Goal: Information Seeking & Learning: Find specific fact

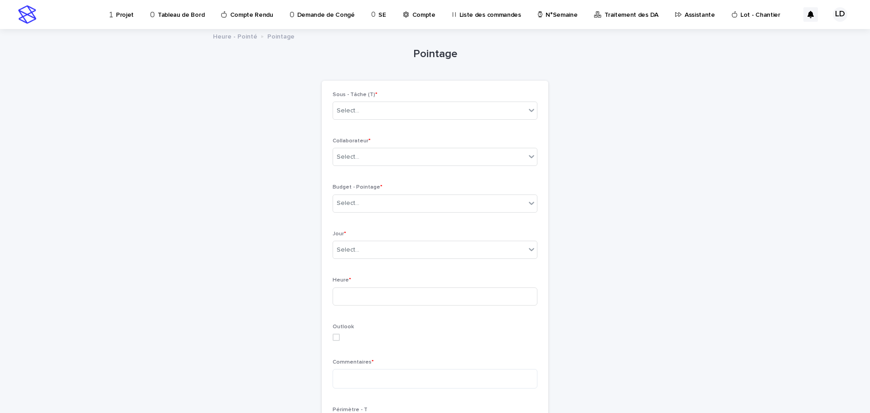
click at [124, 16] on p "Projet" at bounding box center [125, 9] width 18 height 19
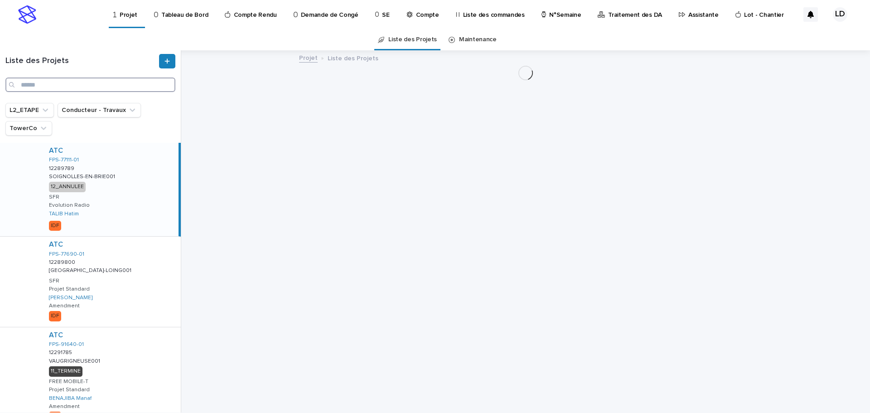
click at [36, 82] on input "Search" at bounding box center [90, 84] width 170 height 14
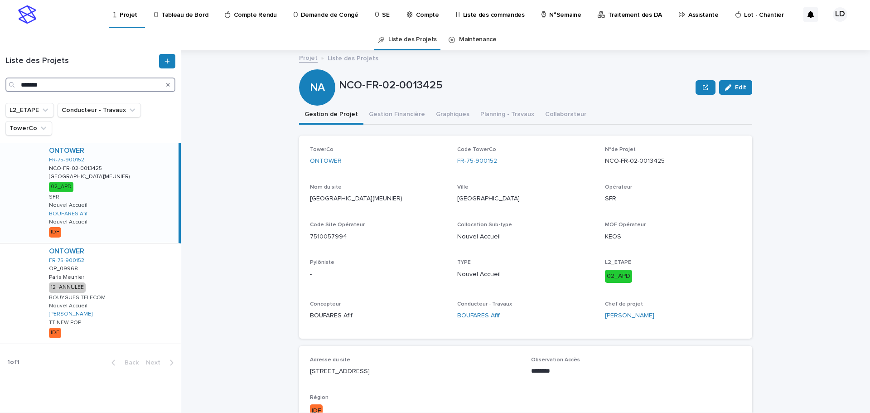
type input "*******"
drag, startPoint x: 473, startPoint y: 163, endPoint x: 451, endPoint y: 163, distance: 22.2
click at [451, 163] on div "TowerCo ONTOWER Code TowerCo FR-75-900152 N°de Projet NCO-FR-02-0013425 Nom du …" at bounding box center [525, 236] width 431 height 181
copy link "FR-75-900152"
click at [688, 15] on p "Assistante" at bounding box center [703, 9] width 30 height 19
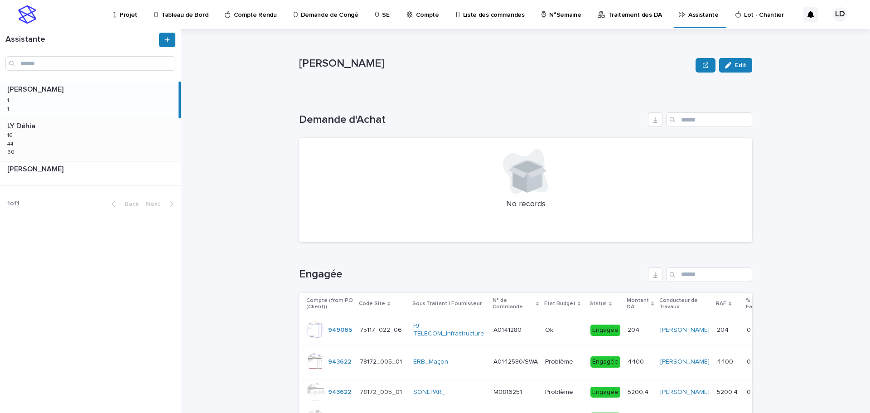
click at [78, 139] on div "LY Déhia LY Déhia 16 16 44 44 60 60" at bounding box center [90, 139] width 181 height 43
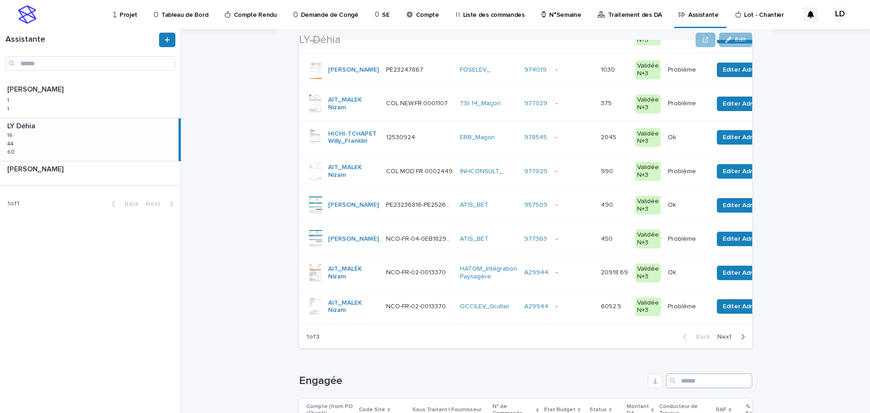
scroll to position [362, 0]
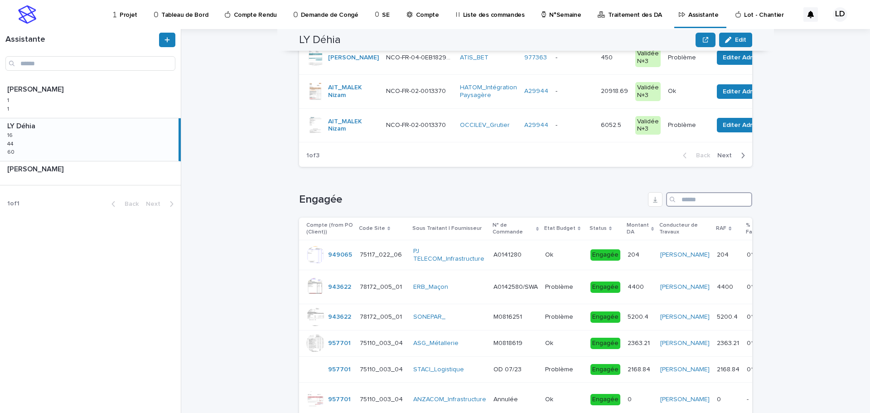
click at [704, 207] on input "Search" at bounding box center [709, 199] width 86 height 14
paste input "**********"
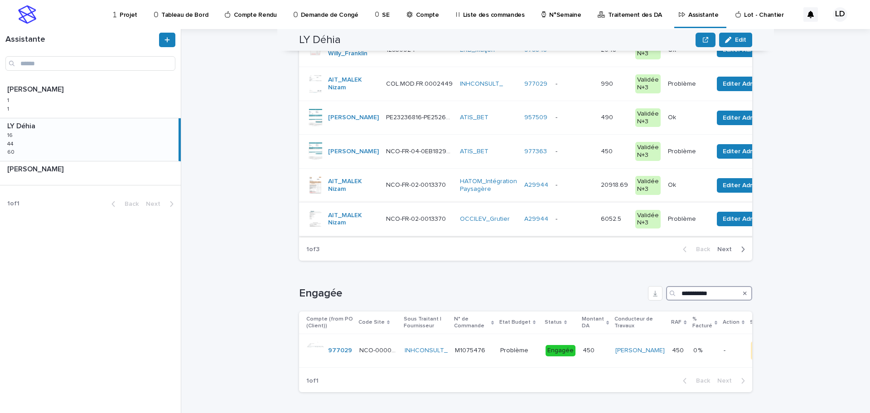
scroll to position [14, 0]
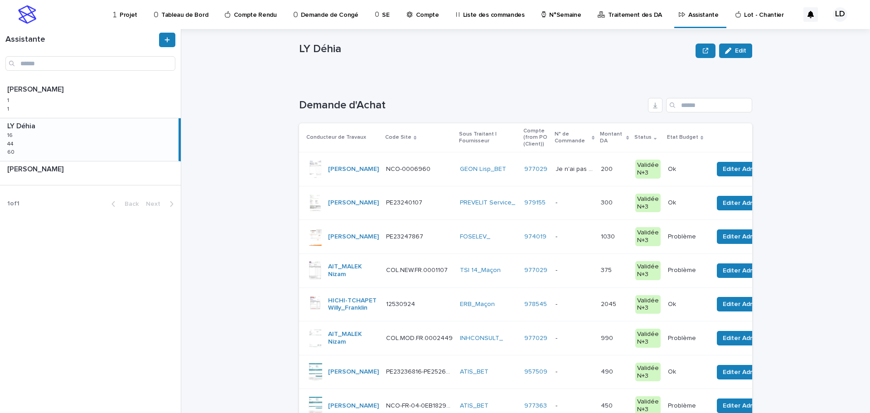
type input "**********"
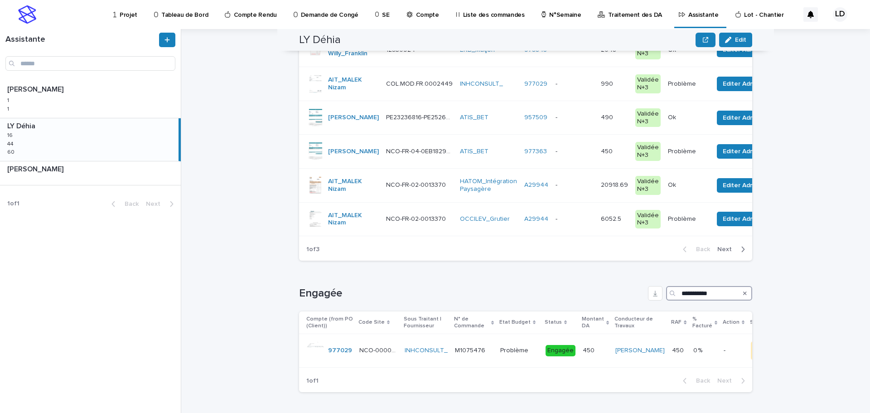
scroll to position [0, 0]
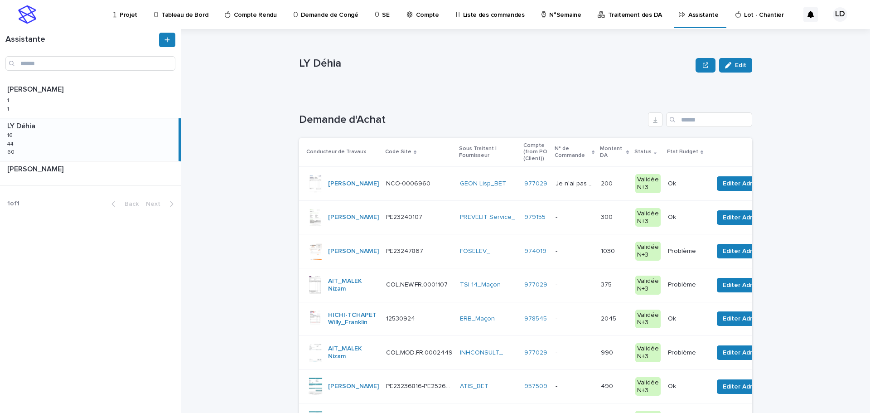
click at [622, 14] on p "Traitement des DA" at bounding box center [635, 9] width 54 height 19
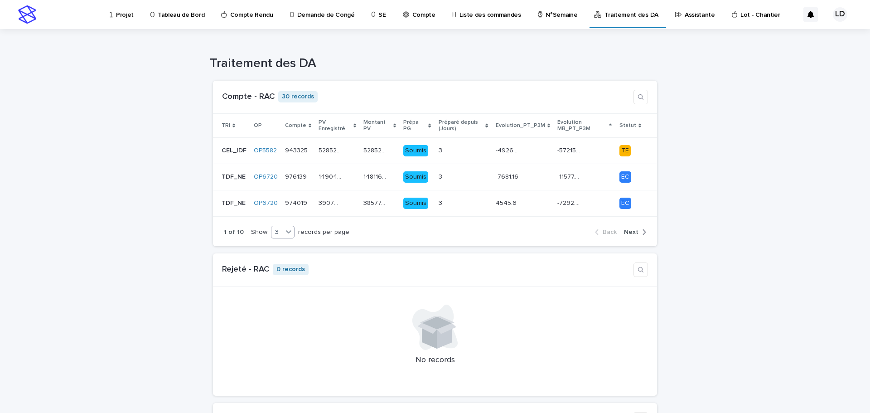
click at [275, 234] on div "3" at bounding box center [276, 232] width 11 height 10
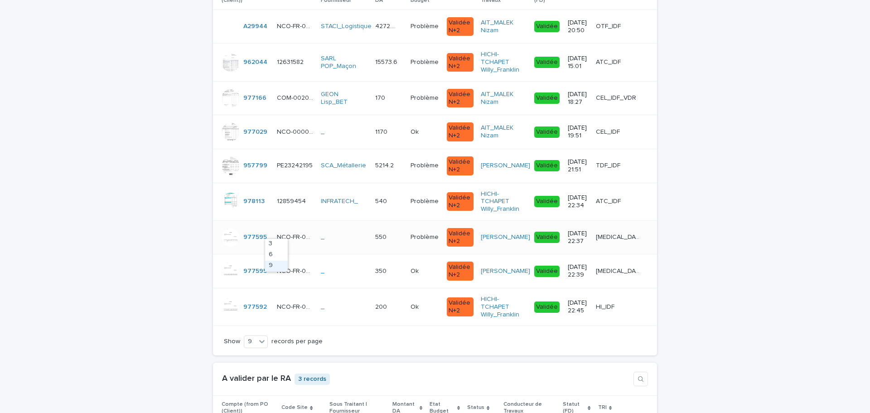
scroll to position [1313, 0]
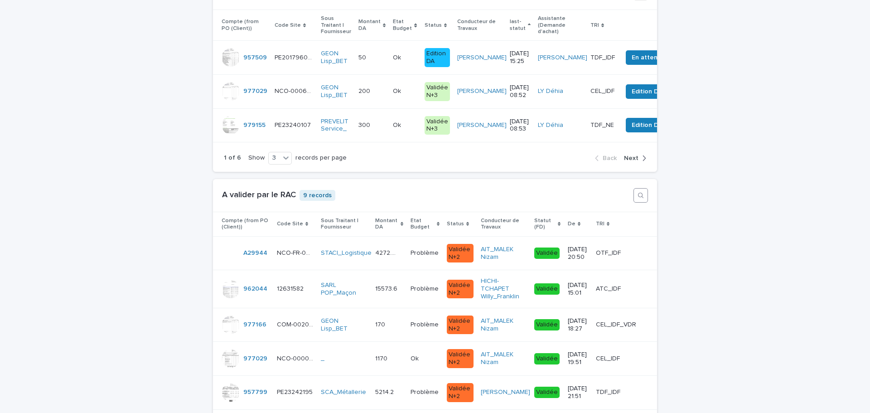
drag, startPoint x: 638, startPoint y: 199, endPoint x: 631, endPoint y: 198, distance: 7.3
click at [638, 198] on icon "button" at bounding box center [640, 195] width 7 height 7
click at [579, 202] on input at bounding box center [588, 195] width 85 height 14
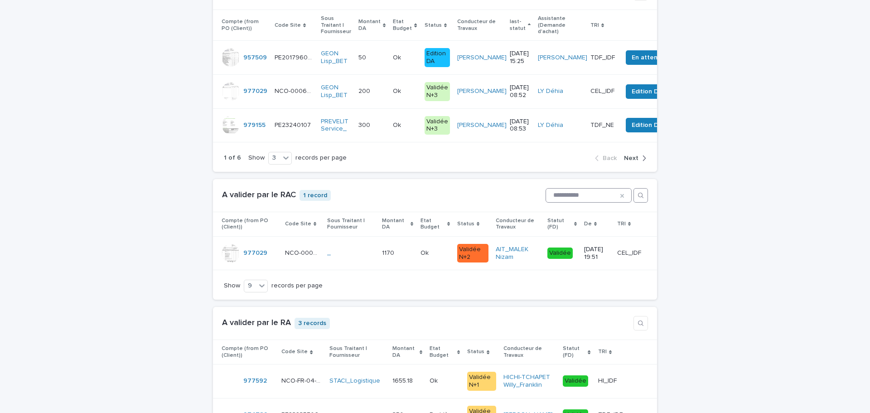
type input "**********"
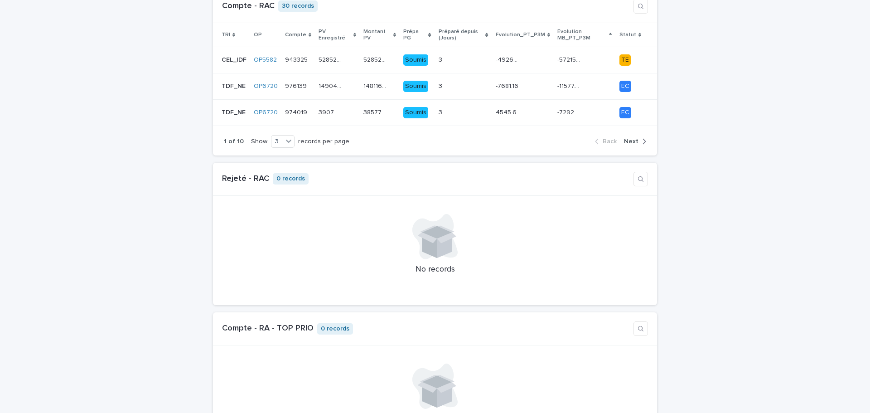
scroll to position [0, 0]
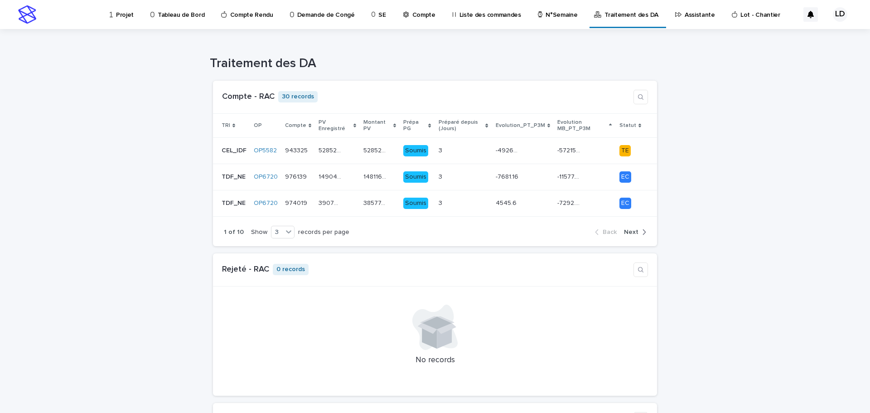
click at [684, 13] on p "Assistante" at bounding box center [699, 9] width 30 height 19
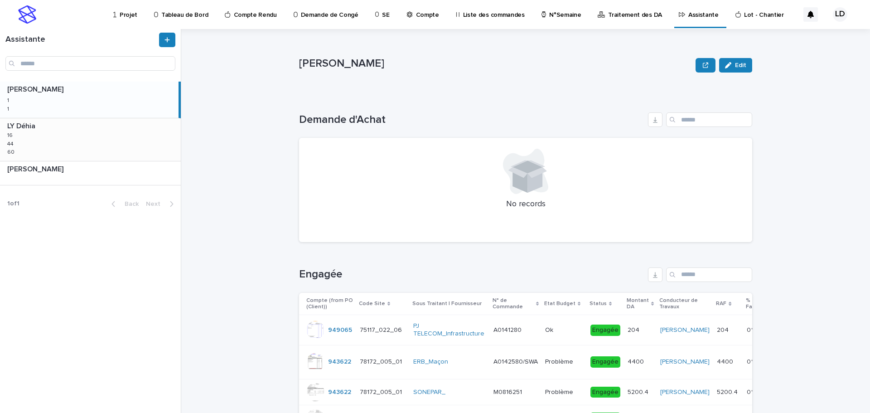
click at [115, 130] on p at bounding box center [92, 126] width 170 height 9
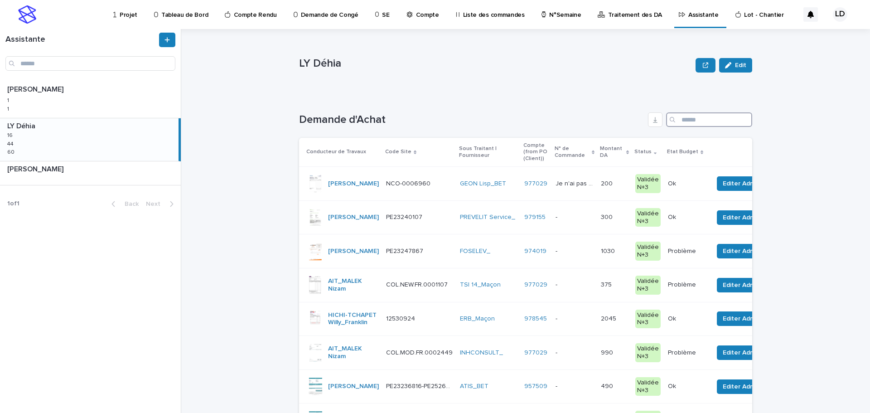
click at [717, 122] on input "Search" at bounding box center [709, 119] width 86 height 14
paste input "**********"
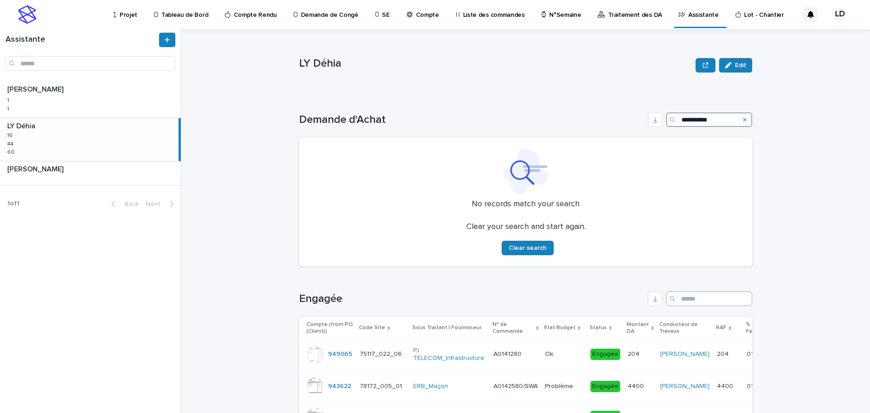
type input "**********"
click at [693, 299] on input "Search" at bounding box center [709, 298] width 86 height 14
paste input "**********"
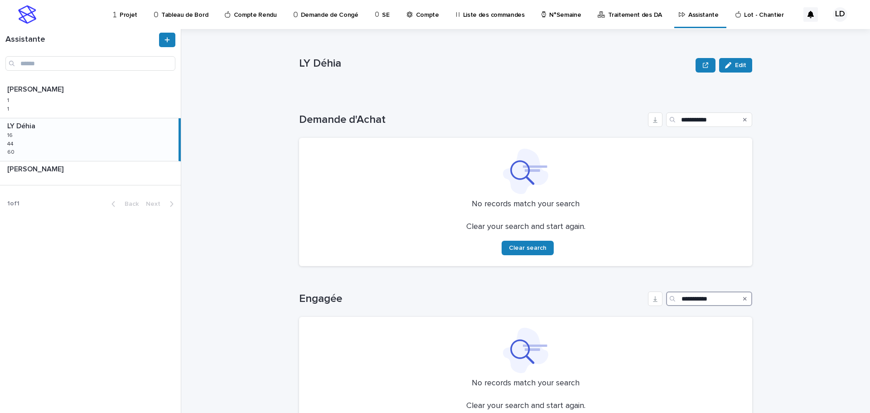
scroll to position [53, 0]
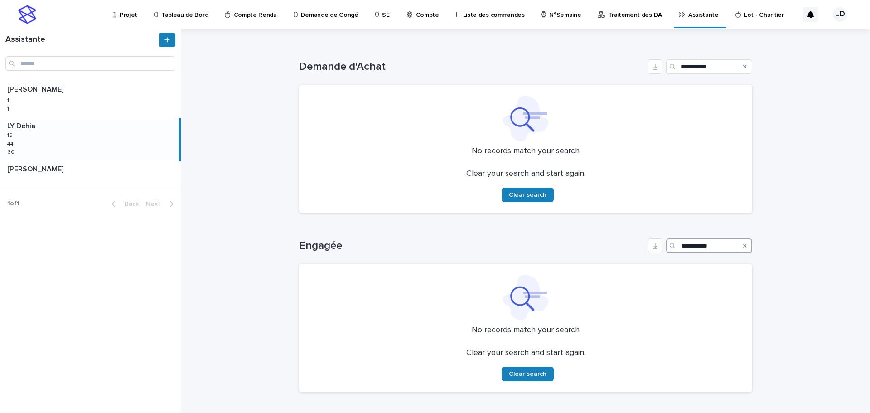
click at [717, 249] on input "**********" at bounding box center [709, 245] width 86 height 14
drag, startPoint x: 709, startPoint y: 245, endPoint x: 632, endPoint y: 233, distance: 78.4
click at [632, 233] on div "**********" at bounding box center [525, 309] width 453 height 179
paste input "*******"
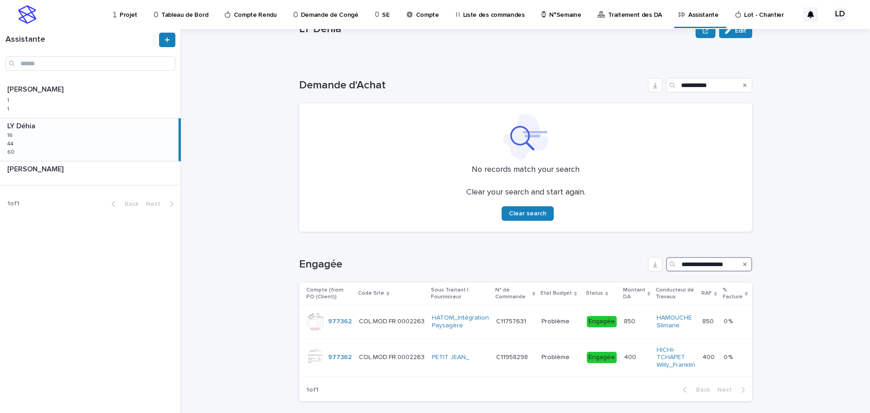
scroll to position [50, 0]
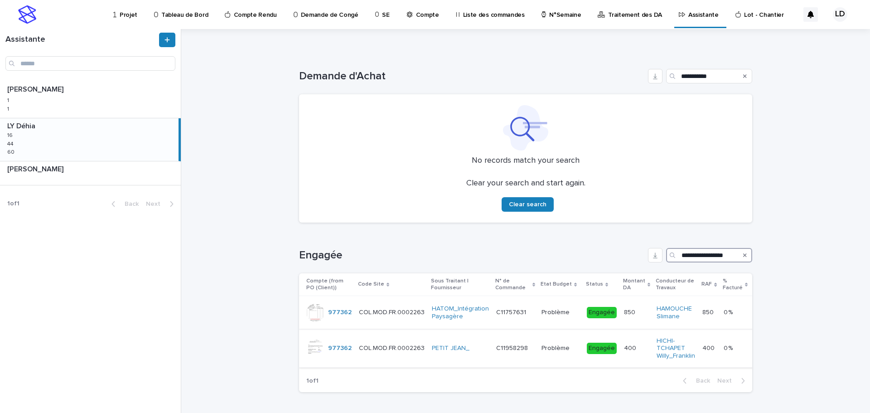
type input "**********"
click at [451, 352] on td "PETIT JEAN_" at bounding box center [460, 348] width 64 height 38
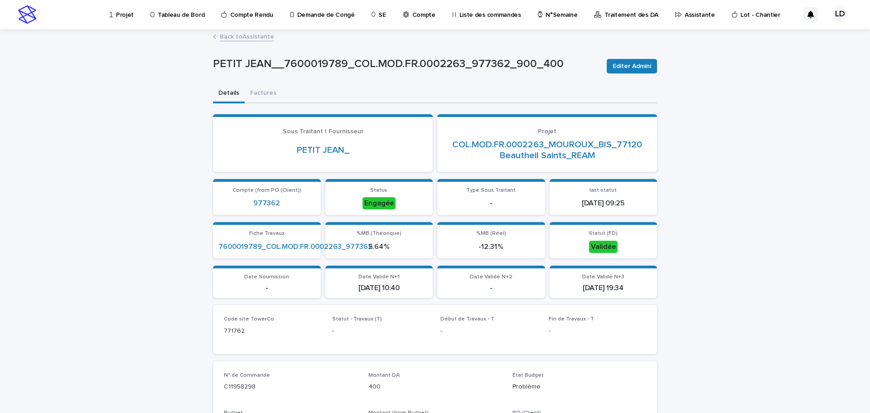
click at [686, 15] on p "Assistante" at bounding box center [699, 9] width 30 height 19
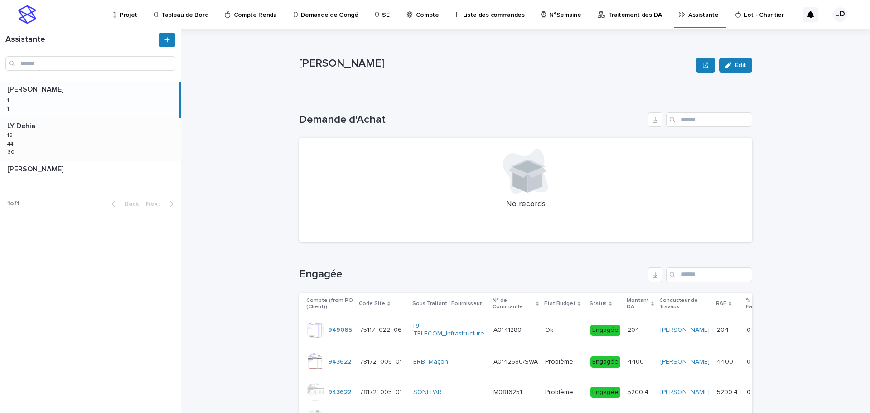
click at [86, 144] on div "LY Déhia LY Déhia 16 16 44 44 60 60" at bounding box center [90, 139] width 181 height 43
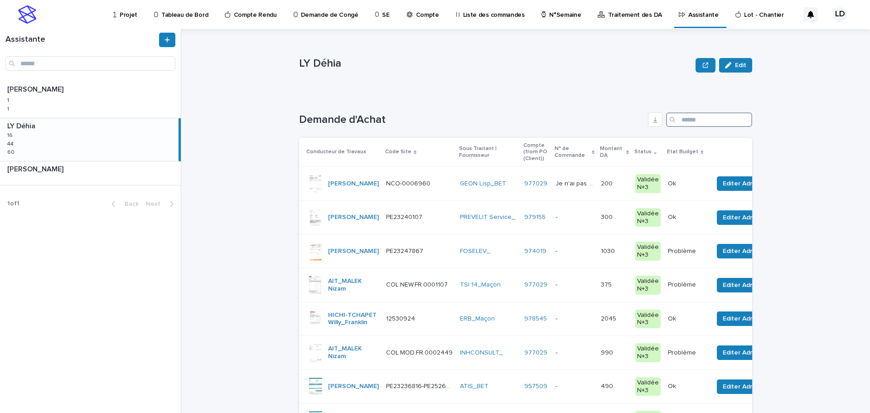
click at [705, 120] on input "Search" at bounding box center [709, 119] width 86 height 14
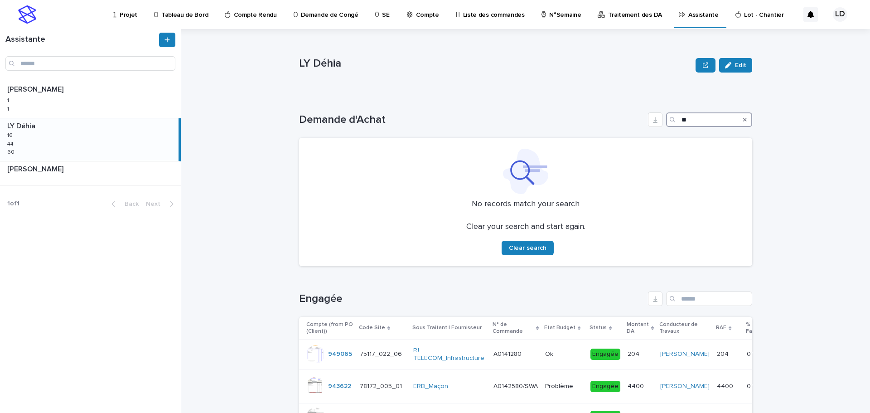
type input "*"
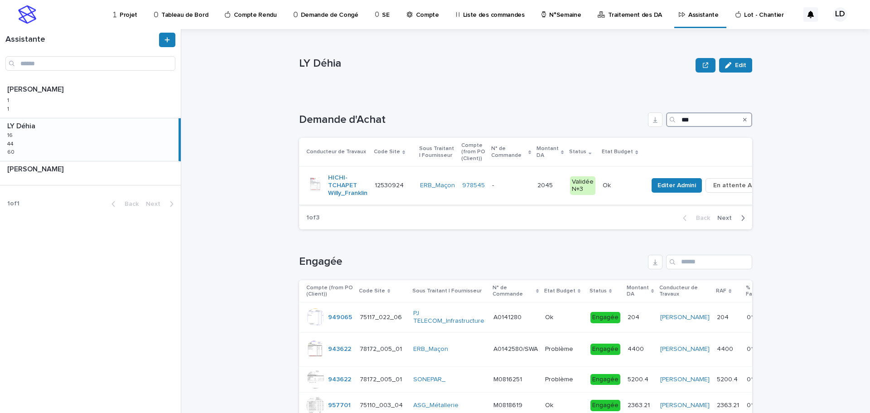
type input "***"
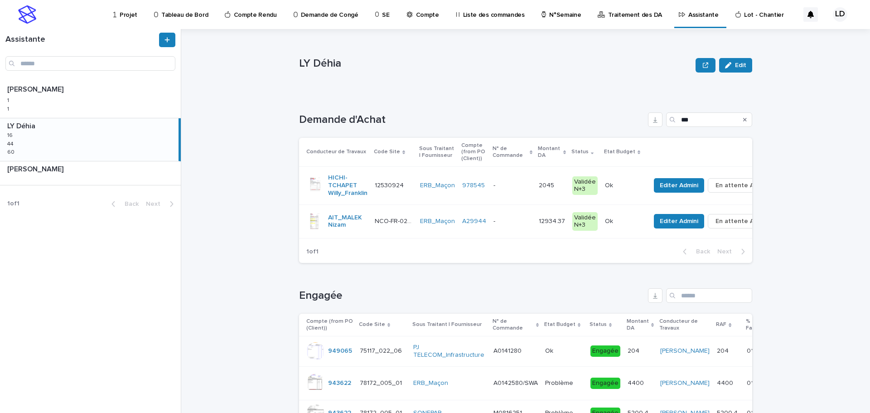
click at [497, 193] on td "- -" at bounding box center [512, 186] width 45 height 38
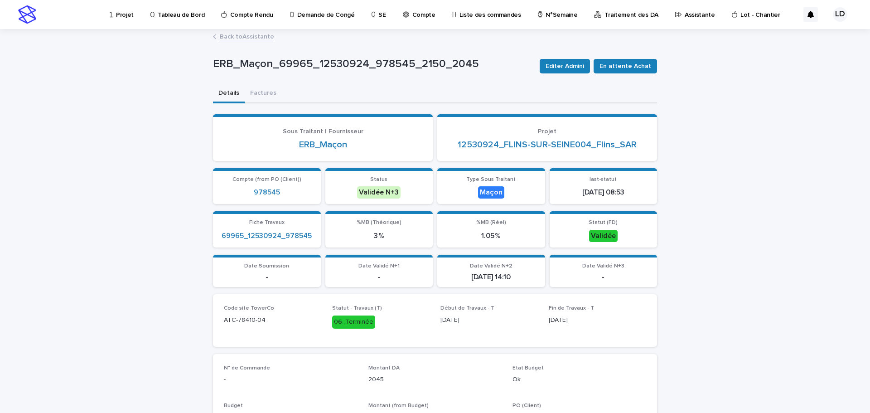
click at [236, 36] on link "Back to Assistante" at bounding box center [247, 36] width 54 height 10
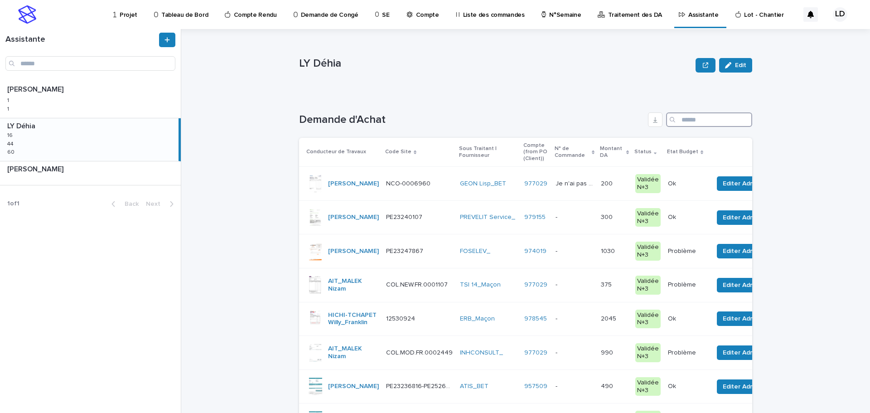
click at [682, 118] on input "Search" at bounding box center [709, 119] width 86 height 14
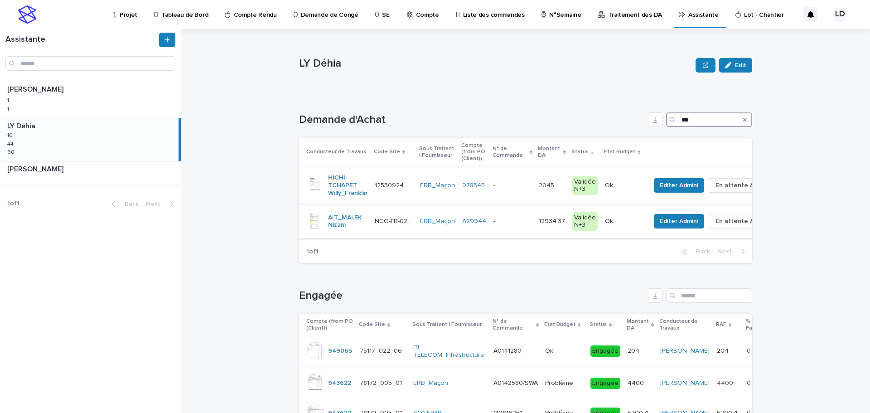
type input "***"
click at [492, 232] on td "- -" at bounding box center [512, 221] width 45 height 34
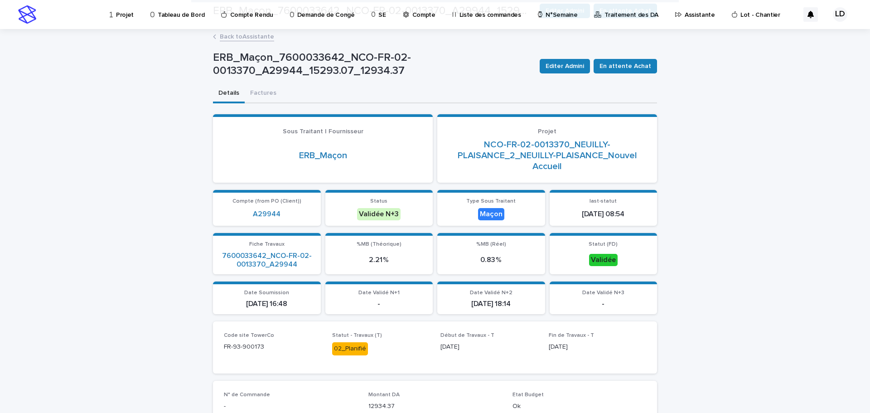
scroll to position [272, 0]
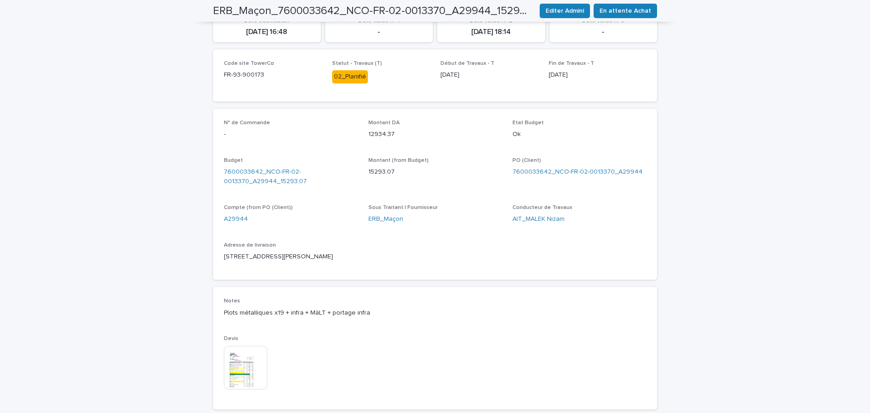
click at [245, 385] on img at bounding box center [245, 367] width 43 height 43
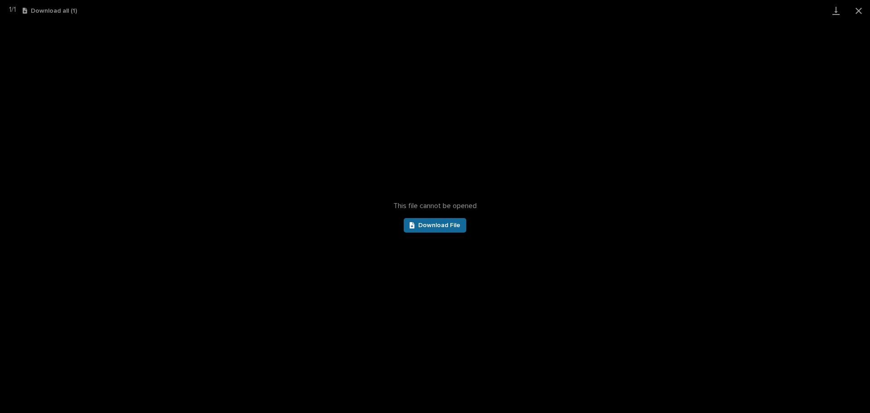
click at [443, 222] on span "Download File" at bounding box center [439, 225] width 42 height 6
click at [855, 10] on button "Close gallery" at bounding box center [858, 10] width 23 height 21
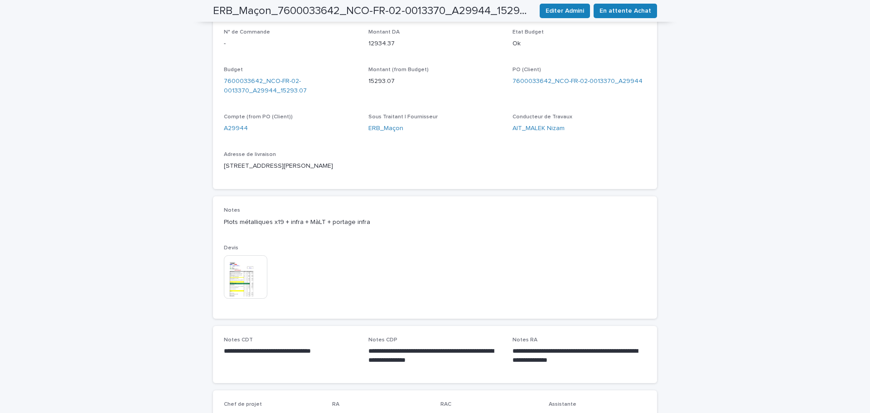
scroll to position [226, 0]
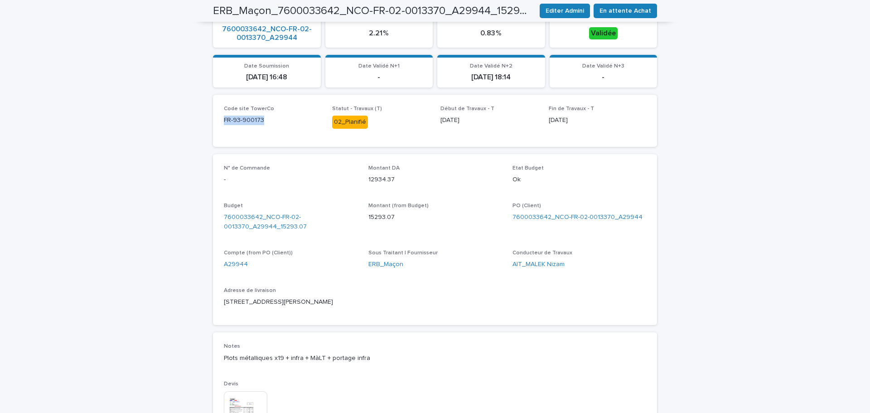
drag, startPoint x: 268, startPoint y: 118, endPoint x: 208, endPoint y: 117, distance: 60.2
click at [208, 117] on div "Loading... Saving… Loading... Saving… ERB_Maçon_7600033642_NCO-FR-02-0013370_A2…" at bounding box center [434, 203] width 453 height 801
copy p "FR-93-900173"
drag, startPoint x: 637, startPoint y: 213, endPoint x: 550, endPoint y: 218, distance: 86.6
click at [550, 218] on div "7600033642_NCO-FR-02-0013370_A29944" at bounding box center [579, 217] width 134 height 10
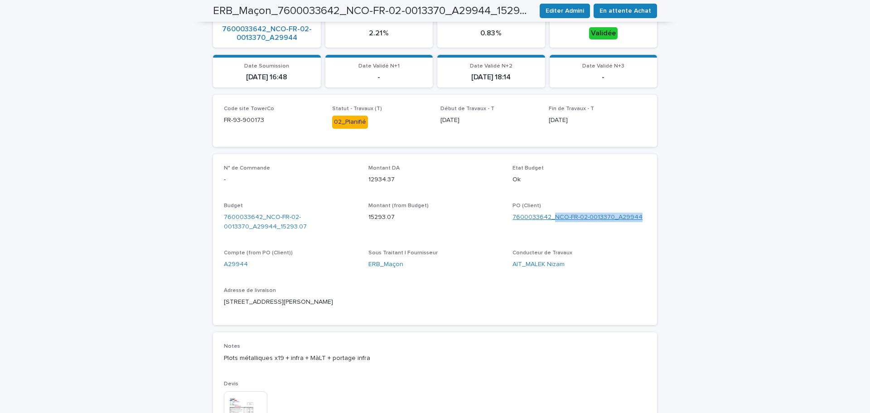
copy link "NCO-FR-02-0013370_A29944"
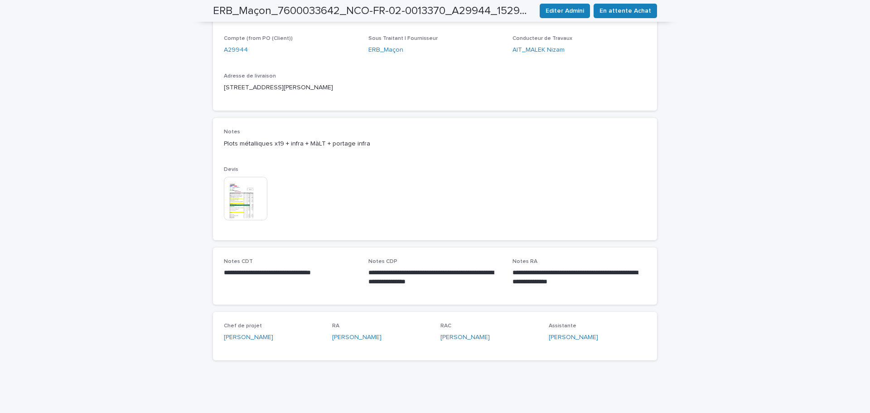
drag, startPoint x: 220, startPoint y: 143, endPoint x: 364, endPoint y: 148, distance: 144.1
click at [364, 148] on div "Notes Plots métalliques x19 + infra + MàLT + portage infra Devis This file cann…" at bounding box center [435, 179] width 444 height 122
copy p "Plots métalliques x19 + infra + MàLT + portage infra"
click at [451, 285] on p "**********" at bounding box center [435, 277] width 134 height 18
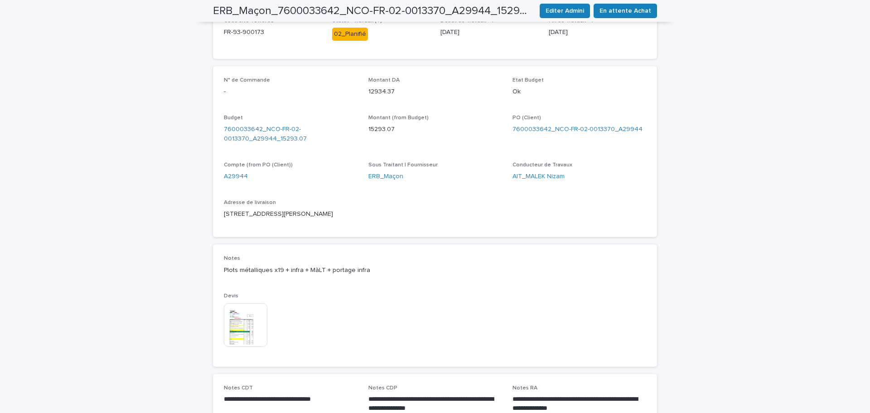
drag, startPoint x: 287, startPoint y: 221, endPoint x: 214, endPoint y: 214, distance: 72.9
click at [214, 214] on div "N° de Commande - Montant DA 12934.37 Etat Budget Ok Budget 7600033642_NCO-FR-02…" at bounding box center [435, 151] width 444 height 171
copy p "[STREET_ADDRESS][PERSON_NAME][PERSON_NAME]"
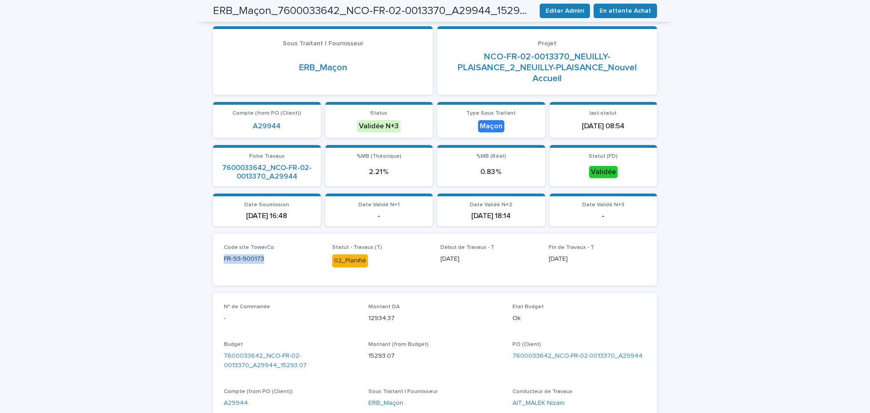
drag, startPoint x: 264, startPoint y: 258, endPoint x: 208, endPoint y: 263, distance: 55.9
click at [208, 263] on div "Loading... Saving… Loading... Saving… ERB_Maçon_7600033642_NCO-FR-02-0013370_A2…" at bounding box center [434, 342] width 453 height 801
copy p "FR-93-900173"
drag, startPoint x: 638, startPoint y: 355, endPoint x: 550, endPoint y: 356, distance: 87.9
click at [550, 356] on div "7600033642_NCO-FR-02-0013370_A29944" at bounding box center [579, 356] width 134 height 10
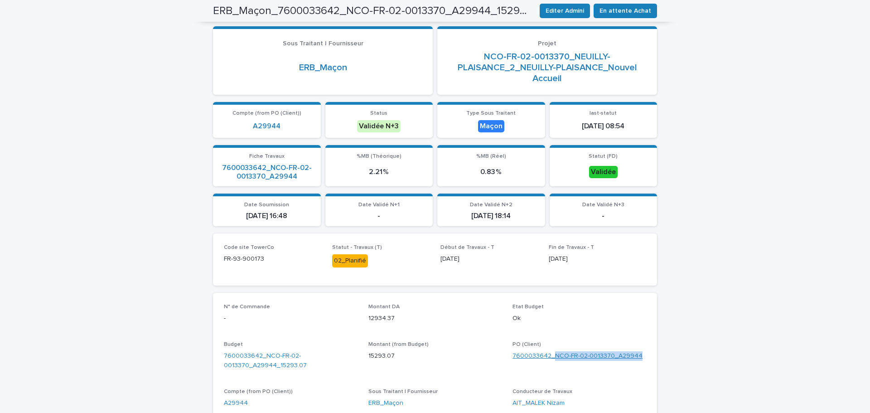
copy link "NCO-FR-02-0013370_A29944"
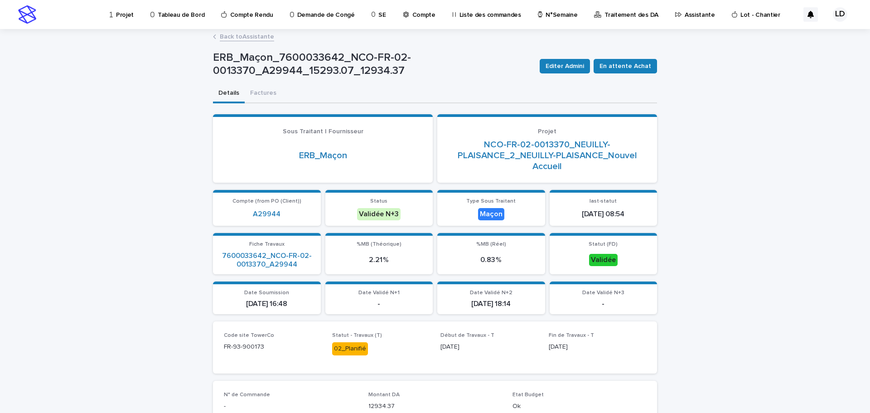
scroll to position [181, 0]
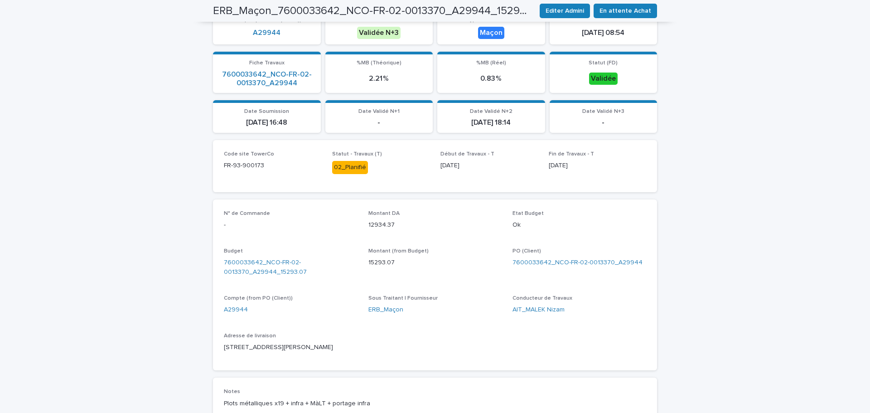
click at [600, 312] on div "AIT_MALEK Nizam" at bounding box center [579, 310] width 134 height 10
drag, startPoint x: 636, startPoint y: 264, endPoint x: 505, endPoint y: 261, distance: 130.9
click at [505, 261] on div "N° de Commande - Montant DA 12934.37 Etat Budget Ok Budget 7600033642_NCO-FR-02…" at bounding box center [435, 284] width 422 height 149
copy link "7600033642_NCO-FR-02-0013370_A29944"
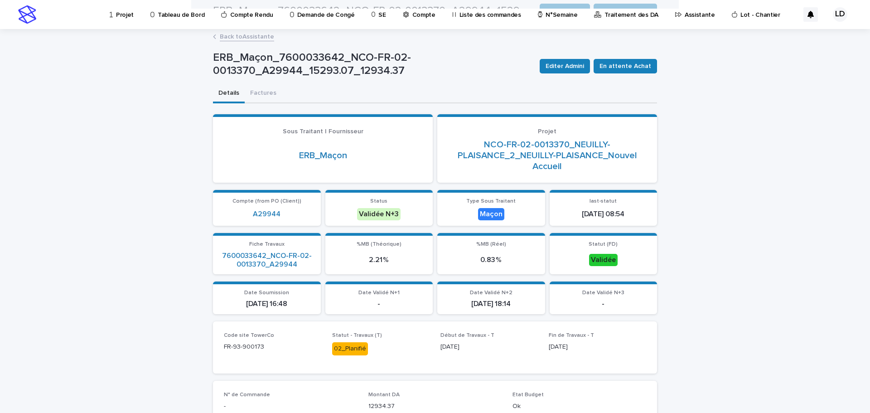
scroll to position [272, 0]
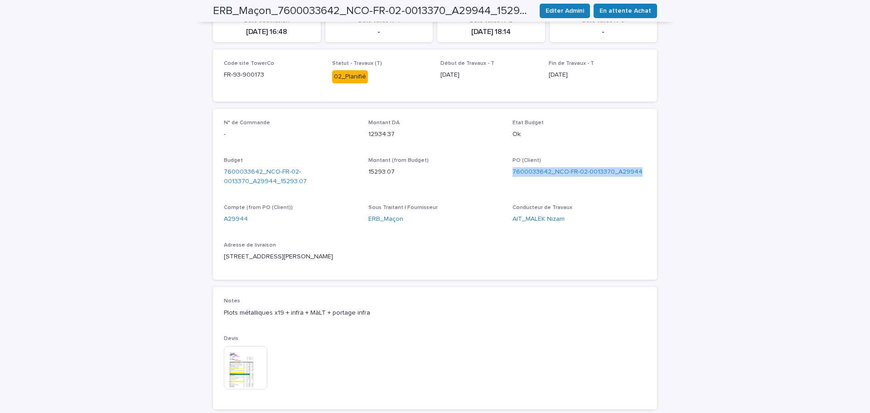
drag, startPoint x: 285, startPoint y: 270, endPoint x: 217, endPoint y: 270, distance: 68.4
click at [217, 270] on div "N° de Commande - Montant DA 12934.37 Etat Budget Ok Budget 7600033642_NCO-FR-02…" at bounding box center [435, 194] width 444 height 171
copy p "NEUILLY-PLAISANCE"
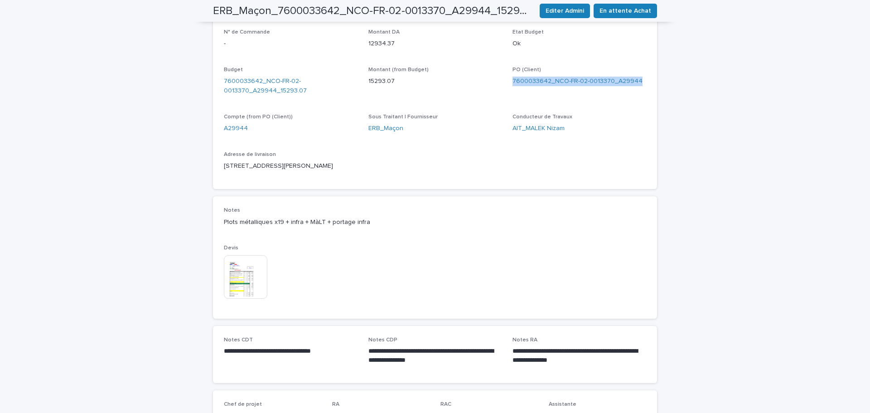
scroll to position [0, 0]
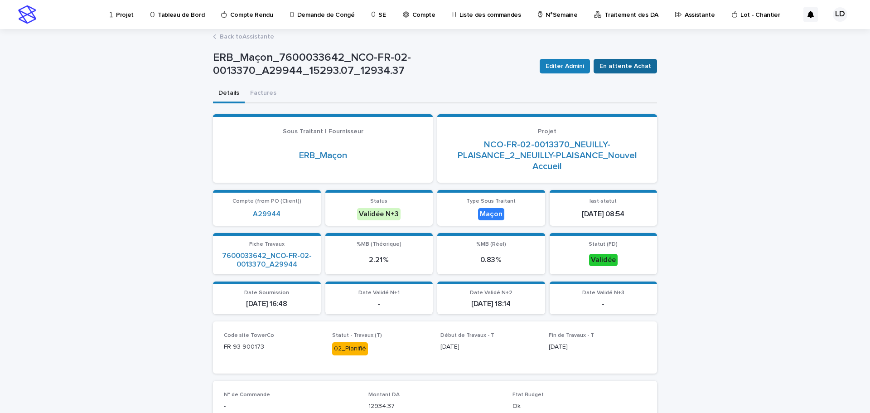
click at [616, 66] on span "En attente Achat" at bounding box center [625, 66] width 52 height 9
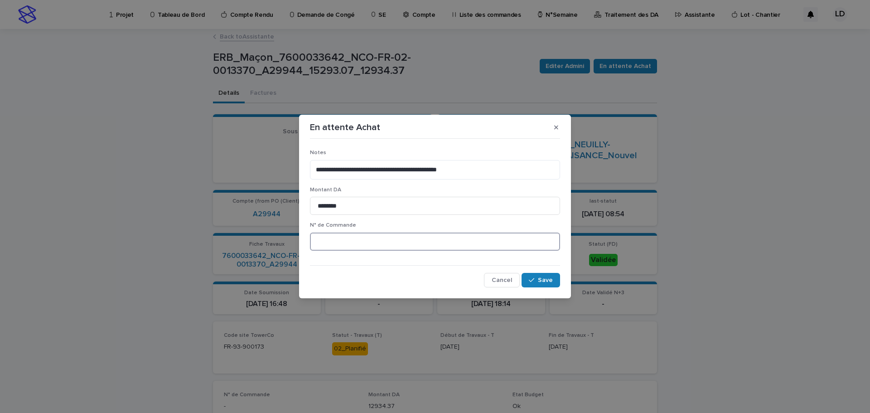
click at [368, 245] on input at bounding box center [435, 241] width 250 height 18
type input "*"
paste input "*******"
type input "*********"
click at [546, 282] on span "Save" at bounding box center [545, 280] width 15 height 6
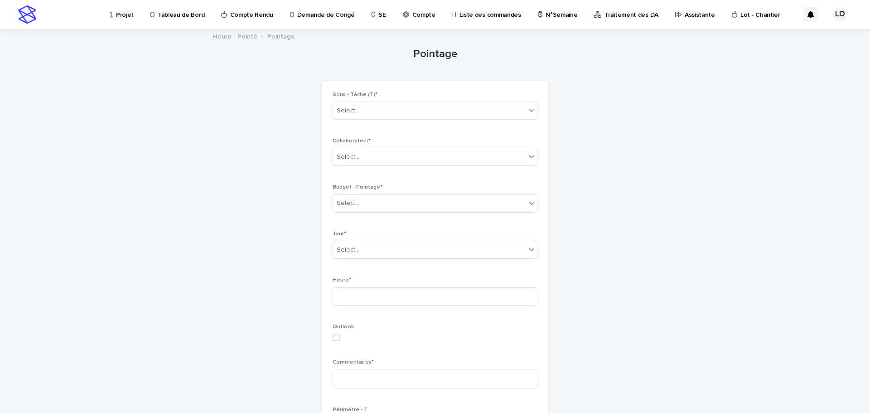
click at [125, 12] on p "Projet" at bounding box center [125, 9] width 18 height 19
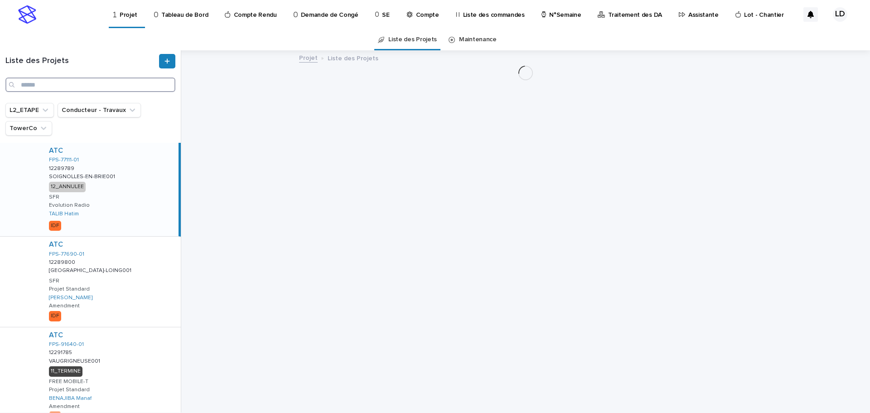
click at [29, 85] on input "Search" at bounding box center [90, 84] width 170 height 14
paste input "*********"
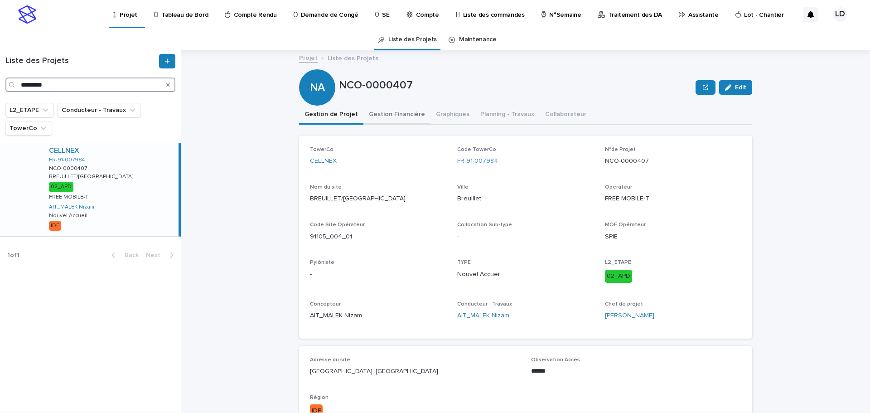
type input "*********"
click at [398, 112] on button "Gestion Financière" at bounding box center [396, 115] width 67 height 19
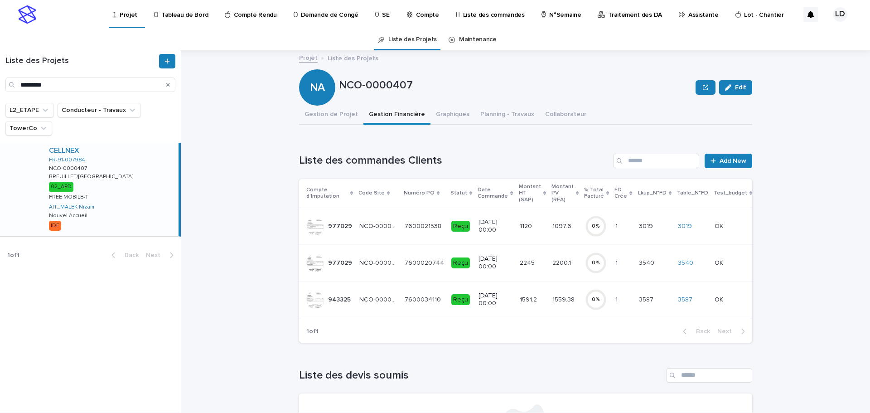
click at [385, 236] on td "NCO-0000407 NCO-0000407" at bounding box center [378, 225] width 45 height 37
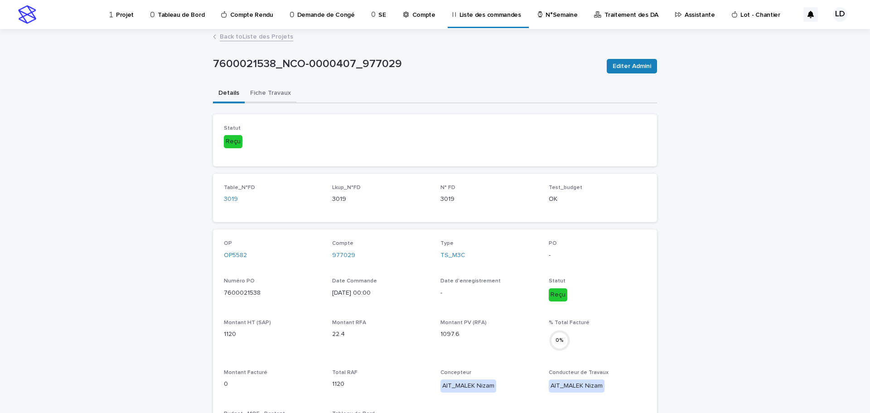
click at [280, 93] on button "Fiche Travaux" at bounding box center [271, 93] width 52 height 19
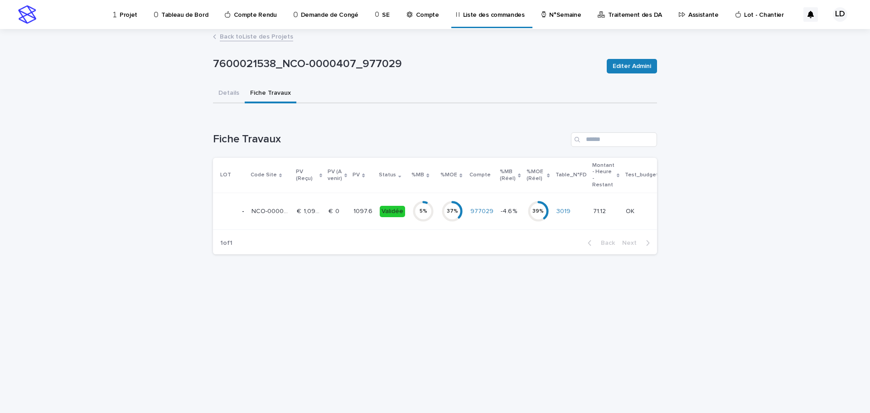
click at [457, 223] on div "37 %" at bounding box center [452, 211] width 22 height 29
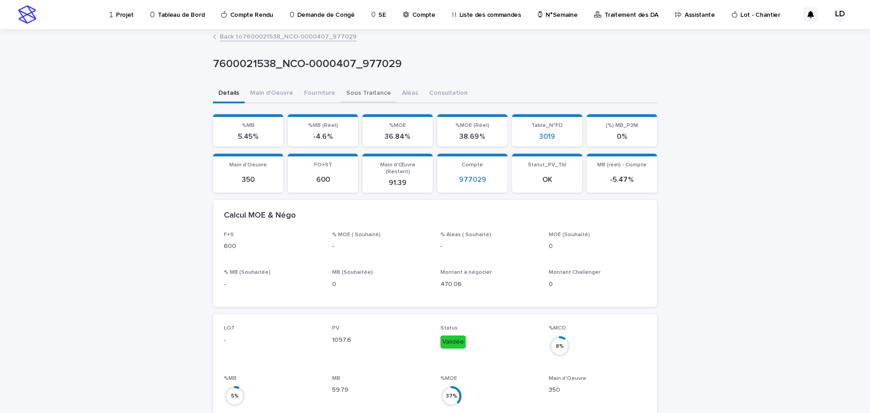
click at [351, 92] on button "Sous Traitance" at bounding box center [369, 93] width 56 height 19
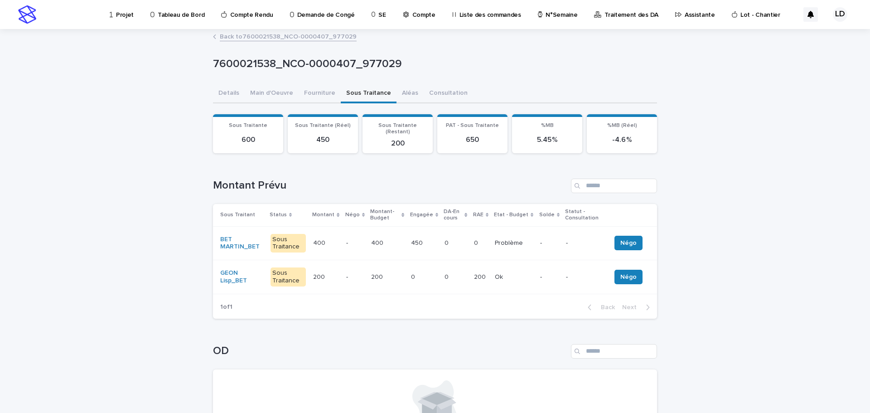
click at [430, 250] on td "450 450" at bounding box center [424, 243] width 34 height 34
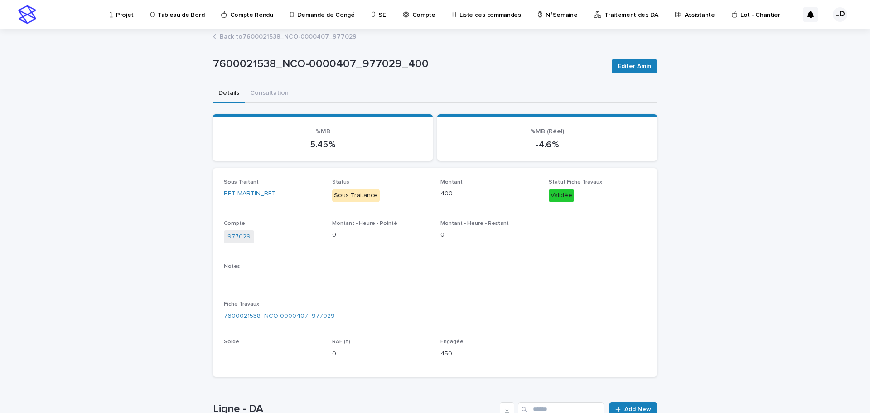
click at [251, 36] on link "Back to 7600021538_NCO-0000407_977029" at bounding box center [288, 36] width 137 height 10
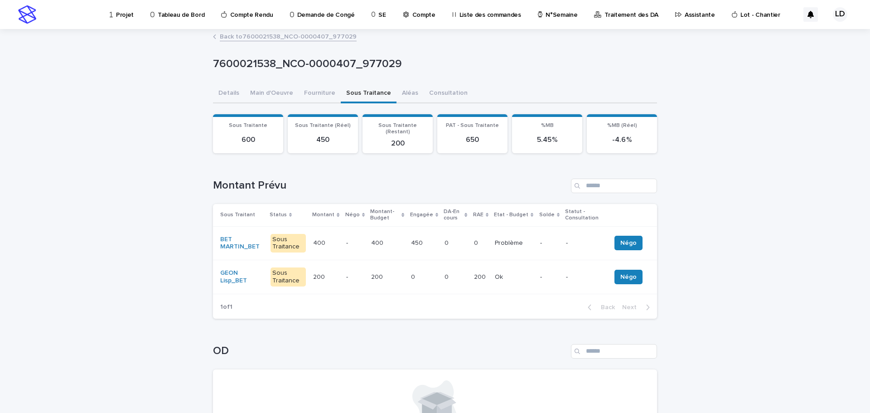
click at [230, 36] on link "Back to 7600021538_NCO-0000407_977029" at bounding box center [288, 36] width 137 height 10
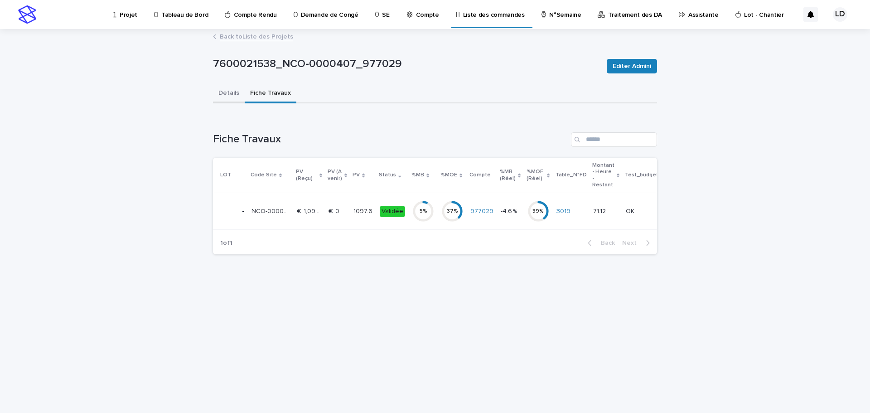
click at [223, 93] on button "Details" at bounding box center [229, 93] width 32 height 19
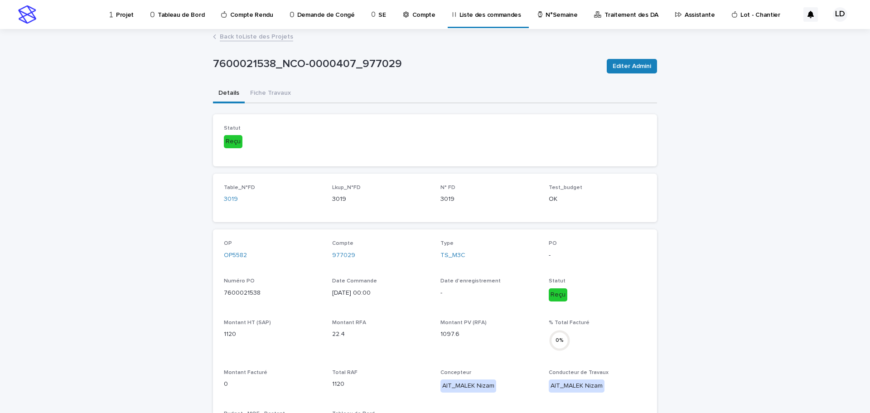
click at [225, 37] on link "Back to Liste des Projets" at bounding box center [256, 36] width 73 height 10
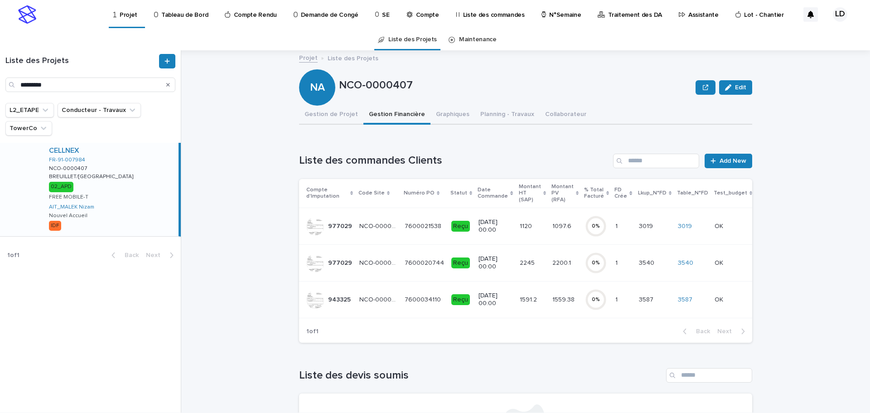
click at [425, 278] on td "7600020744 7600020744" at bounding box center [424, 262] width 47 height 37
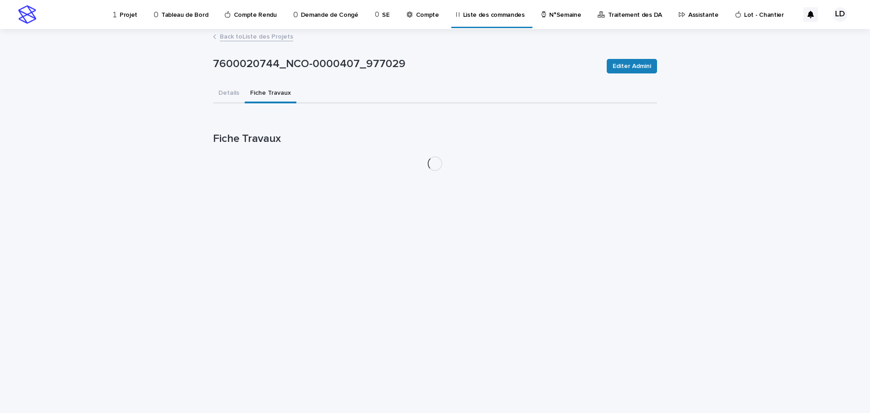
click at [275, 91] on button "Fiche Travaux" at bounding box center [271, 93] width 52 height 19
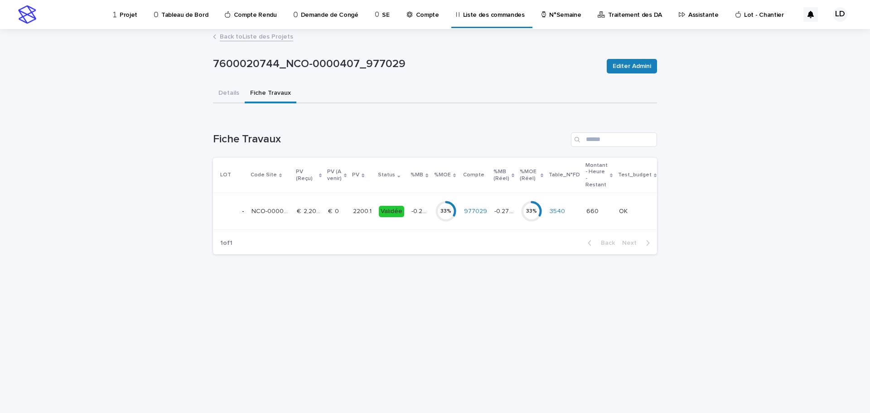
click at [395, 223] on td "Validée" at bounding box center [391, 211] width 33 height 37
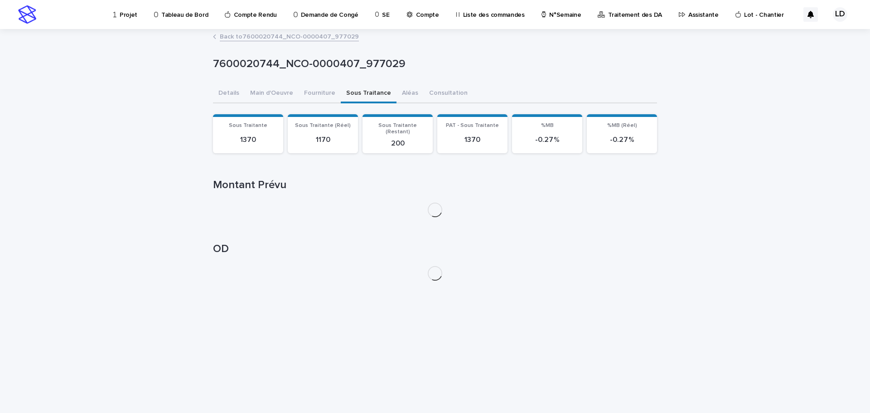
click at [355, 91] on button "Sous Traitance" at bounding box center [369, 93] width 56 height 19
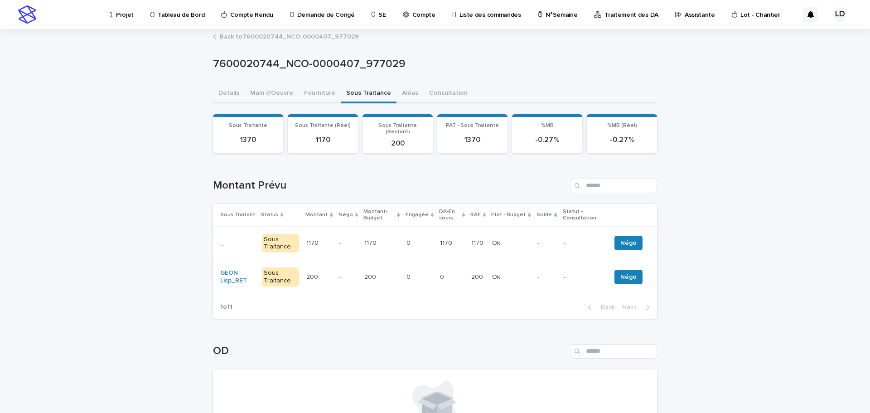
click at [380, 246] on td "1170 1170" at bounding box center [382, 243] width 42 height 34
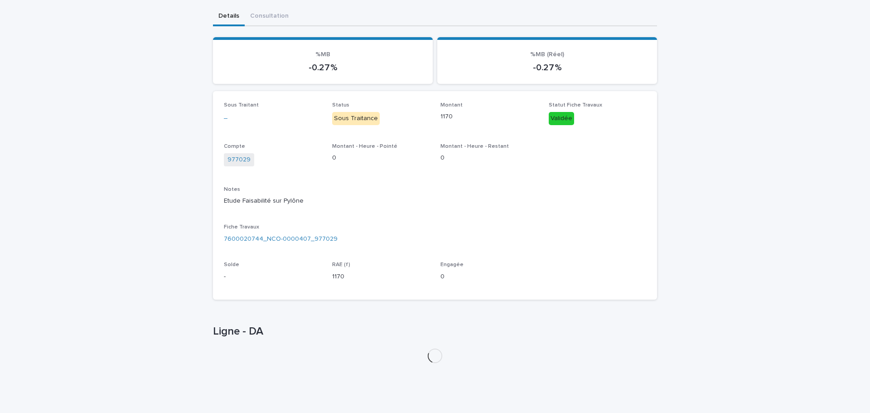
scroll to position [111, 0]
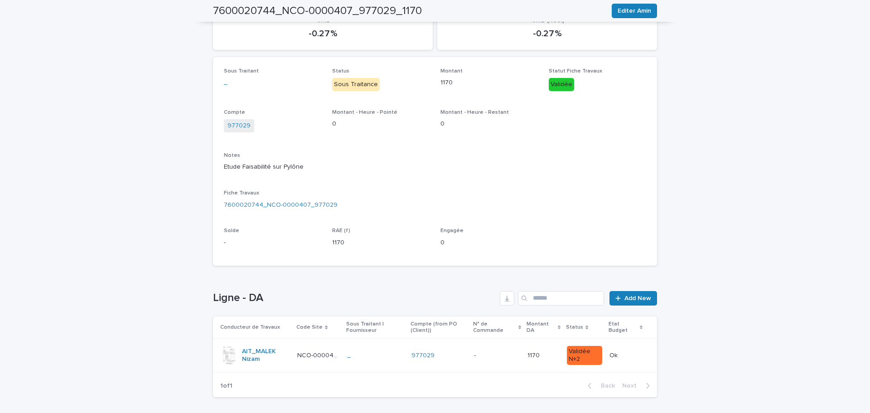
click at [392, 362] on div "_" at bounding box center [375, 355] width 57 height 15
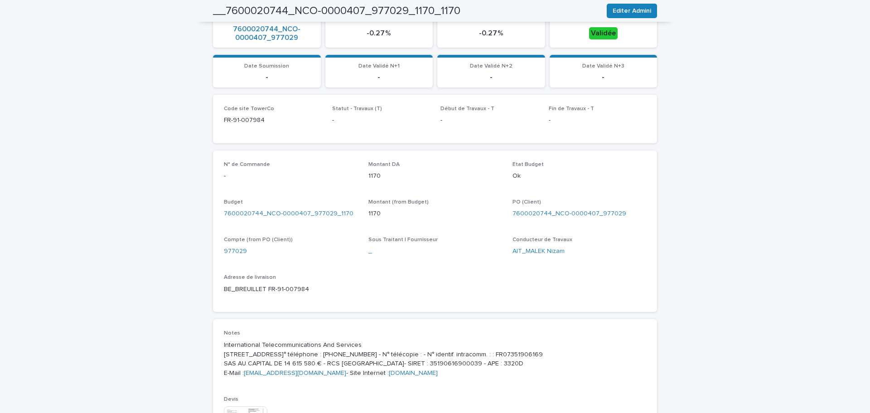
scroll to position [408, 0]
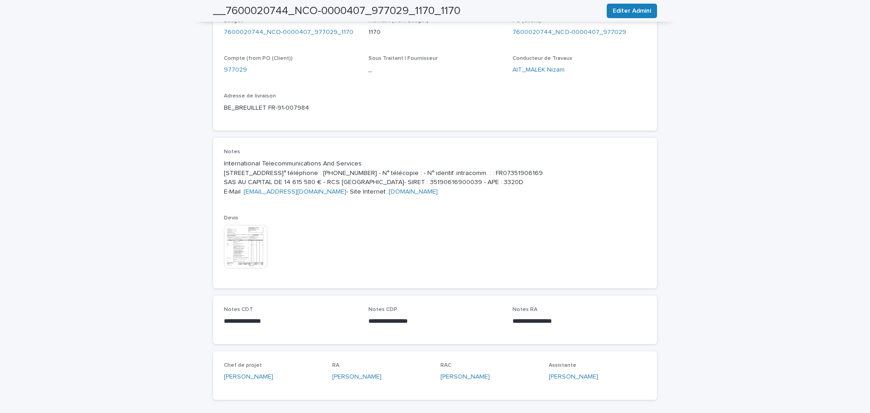
click at [253, 253] on img at bounding box center [245, 246] width 43 height 43
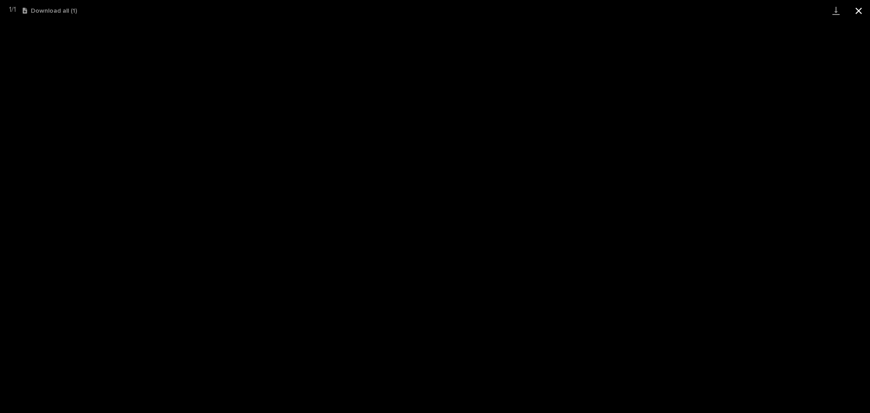
click at [858, 5] on button "Close gallery" at bounding box center [858, 10] width 23 height 21
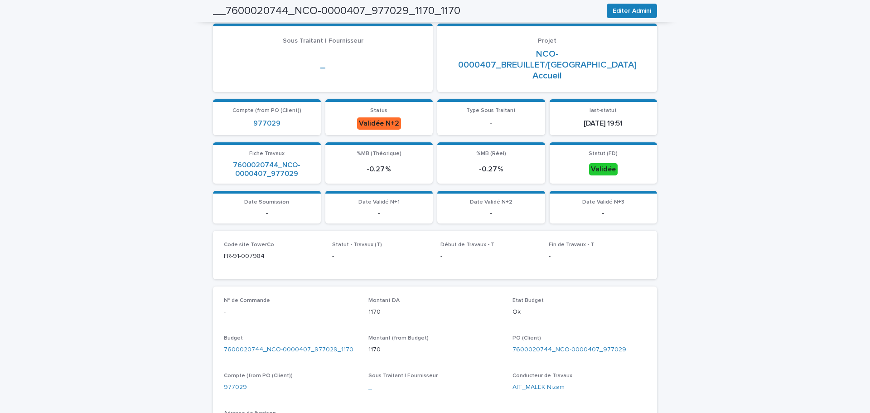
scroll to position [0, 0]
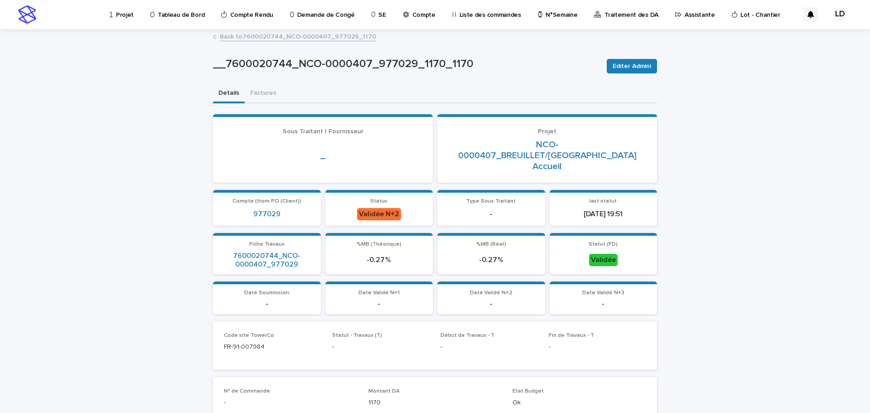
click at [260, 38] on link "Back to 7600020744_NCO-0000407_977029_1170" at bounding box center [298, 36] width 156 height 10
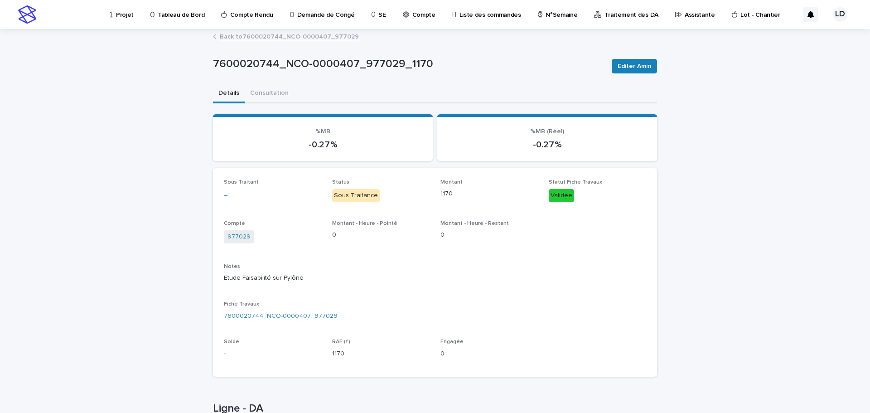
click at [260, 38] on link "Back to 7600020744_NCO-0000407_977029" at bounding box center [289, 36] width 139 height 10
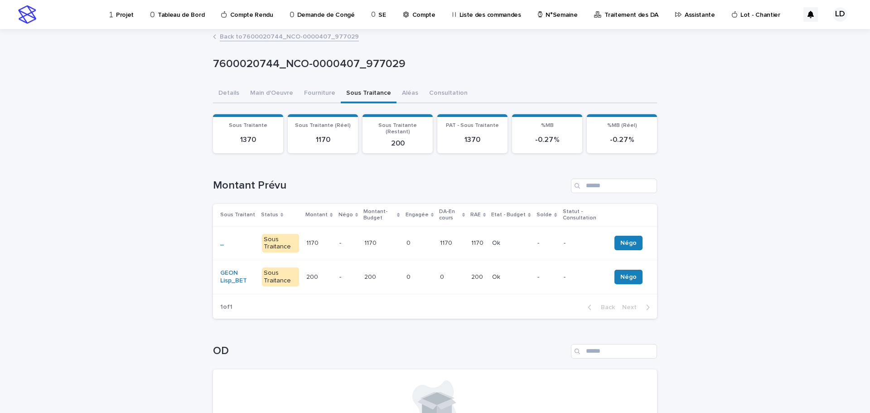
click at [684, 16] on p "Assistante" at bounding box center [699, 9] width 30 height 19
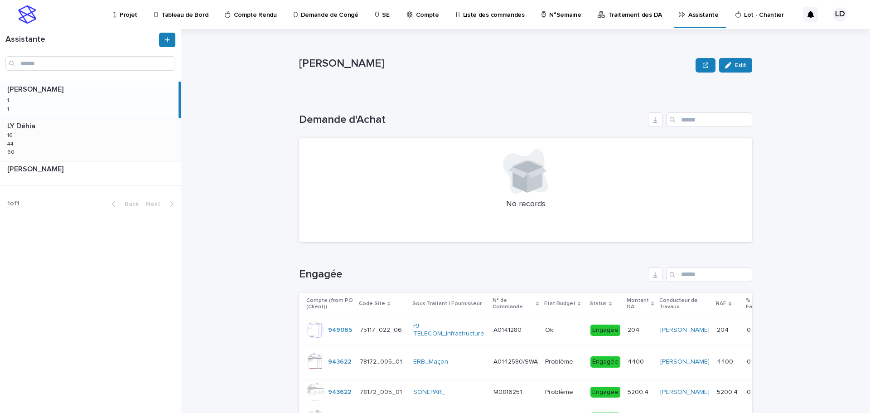
click at [58, 139] on div "LY Déhia LY Déhia 16 16 44 44 60 60" at bounding box center [90, 139] width 181 height 43
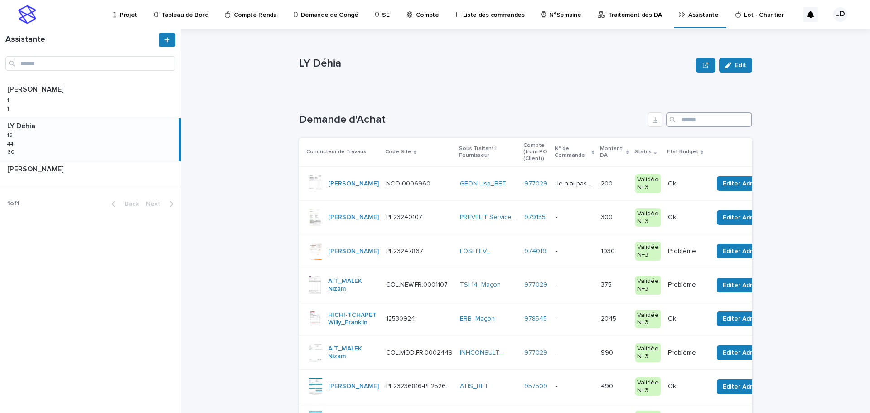
click at [706, 120] on input "Search" at bounding box center [709, 119] width 86 height 14
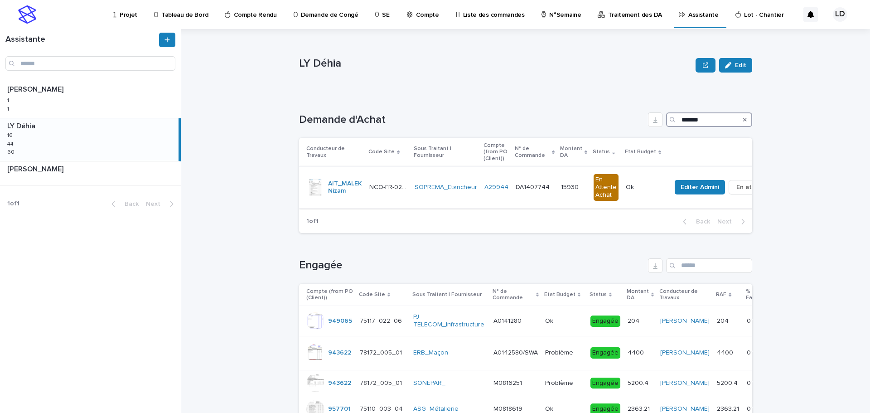
type input "*******"
click at [490, 199] on td "A29944" at bounding box center [496, 187] width 31 height 41
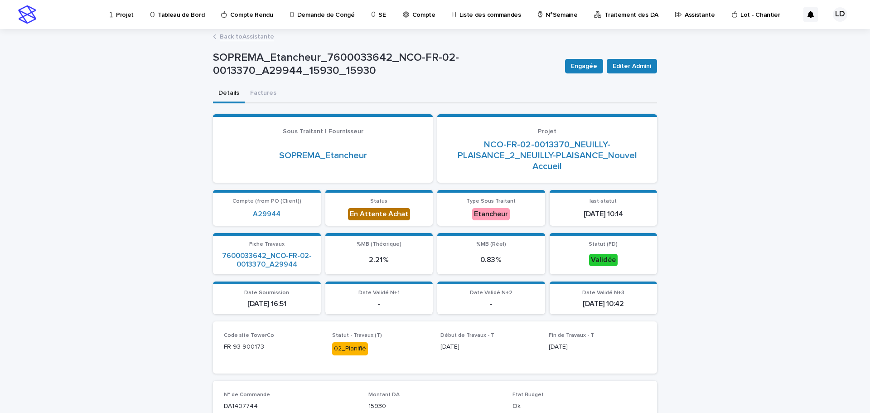
scroll to position [317, 0]
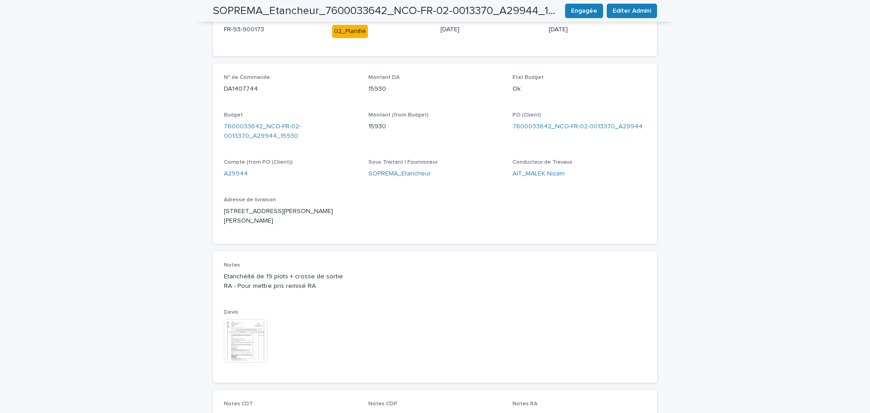
click at [252, 331] on img at bounding box center [245, 340] width 43 height 43
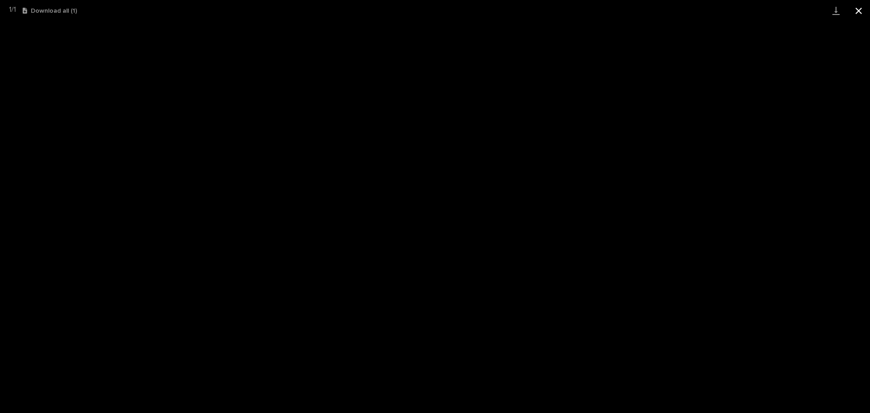
click at [859, 8] on button "Close gallery" at bounding box center [858, 10] width 23 height 21
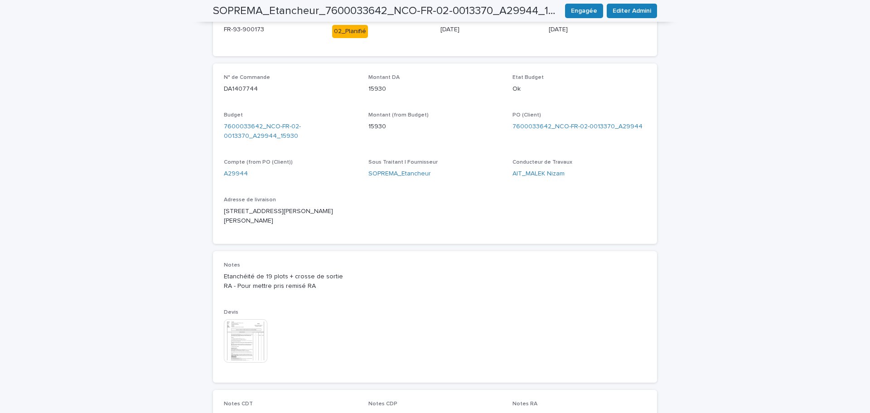
scroll to position [0, 0]
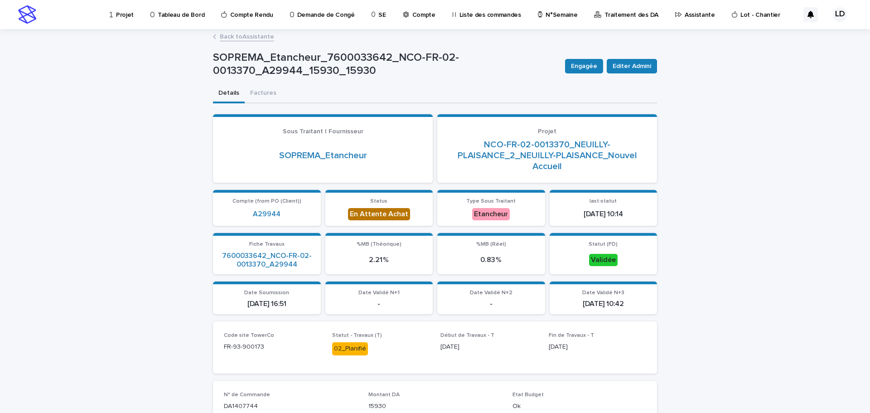
click at [122, 15] on p "Projet" at bounding box center [125, 9] width 18 height 19
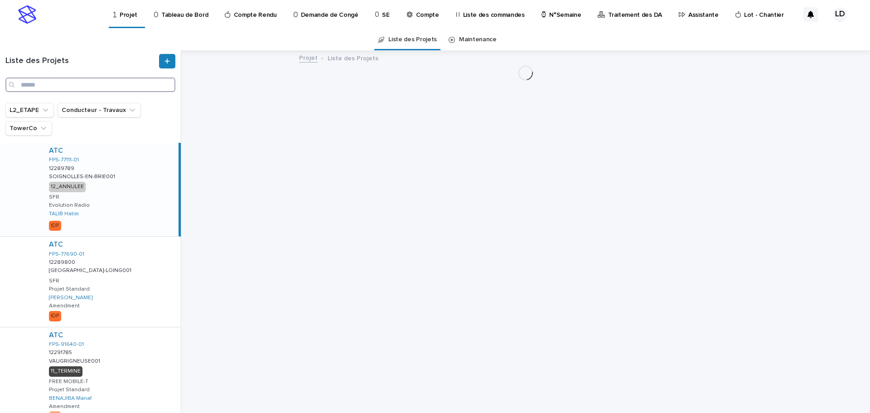
click at [50, 82] on input "Search" at bounding box center [90, 84] width 170 height 14
paste input "**********"
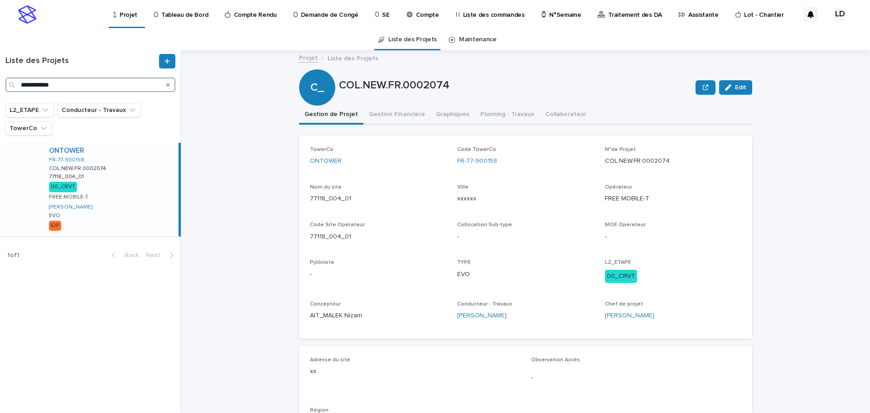
click at [70, 87] on input "**********" at bounding box center [90, 84] width 170 height 14
drag, startPoint x: 70, startPoint y: 86, endPoint x: -77, endPoint y: 68, distance: 147.3
click at [0, 68] on html "**********" at bounding box center [435, 206] width 870 height 413
paste input "Search"
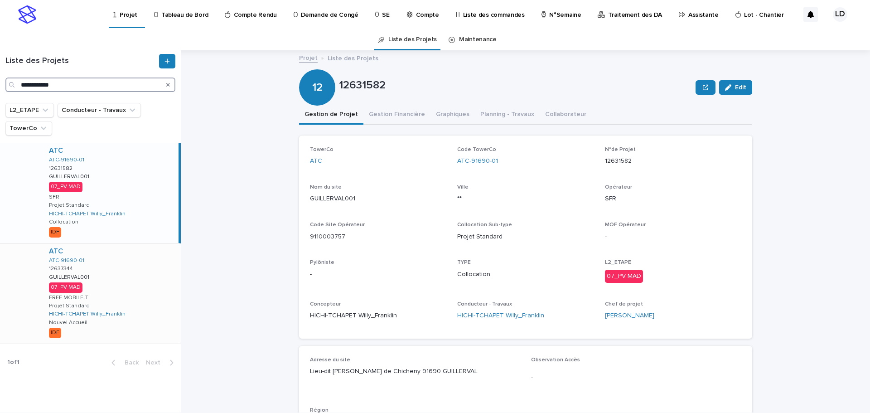
type input "**********"
click at [129, 285] on div "ATC ATC-91690-01 12637344 12637344 GUILLERVAL001 GUILLERVAL001 07_PV MAD FREE M…" at bounding box center [111, 293] width 139 height 100
drag, startPoint x: 330, startPoint y: 236, endPoint x: 304, endPoint y: 236, distance: 25.8
click at [304, 236] on div "TowerCo ATC Code TowerCo ATC-91690-01 N°de Projet 12637344 Nom du site GUILLERV…" at bounding box center [525, 236] width 453 height 203
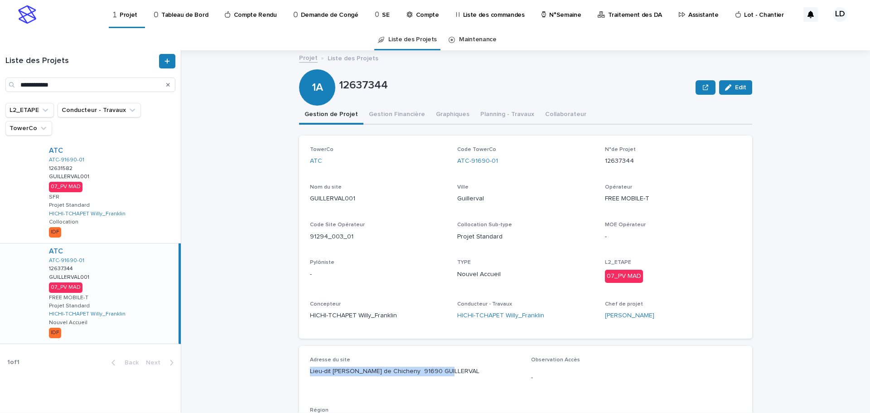
drag, startPoint x: 441, startPoint y: 371, endPoint x: 301, endPoint y: 370, distance: 139.9
click at [301, 370] on div "Adresse du site Lieu-dit [PERSON_NAME] de Chicheny 91690 GUILLERVAL Observation…" at bounding box center [525, 397] width 453 height 102
copy p "Lieu-dit [PERSON_NAME] de Chicheny 91690 GUILLERVAL"
click at [149, 283] on div "ATC ATC-91690-01 12637344 12637344 GUILLERVAL001 GUILLERVAL001 07_PV MAD FREE M…" at bounding box center [110, 293] width 137 height 100
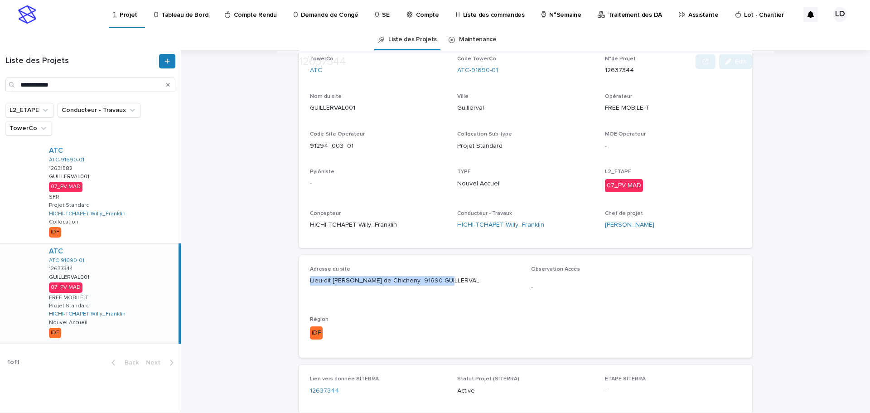
scroll to position [136, 0]
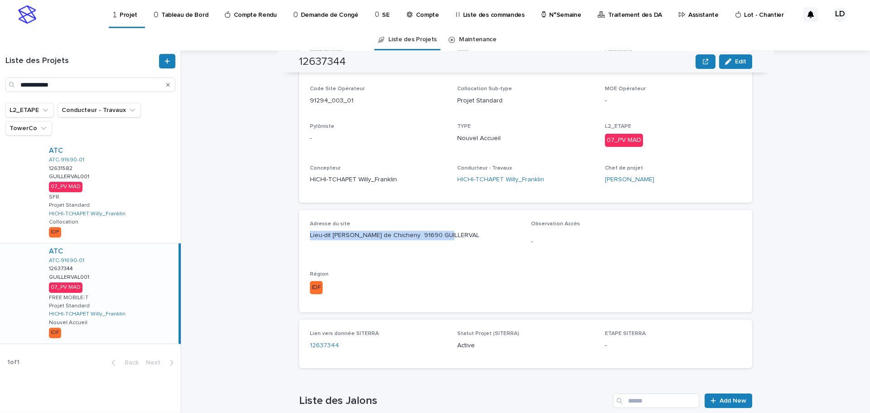
click at [137, 303] on div "ATC ATC-91690-01 12637344 12637344 GUILLERVAL001 GUILLERVAL001 07_PV MAD FREE M…" at bounding box center [110, 293] width 137 height 100
click at [128, 288] on div "ATC ATC-91690-01 12637344 12637344 GUILLERVAL001 GUILLERVAL001 07_PV MAD FREE M…" at bounding box center [110, 293] width 137 height 100
click at [138, 299] on div "ATC ATC-91690-01 12637344 12637344 GUILLERVAL001 GUILLERVAL001 07_PV MAD FREE M…" at bounding box center [110, 293] width 137 height 100
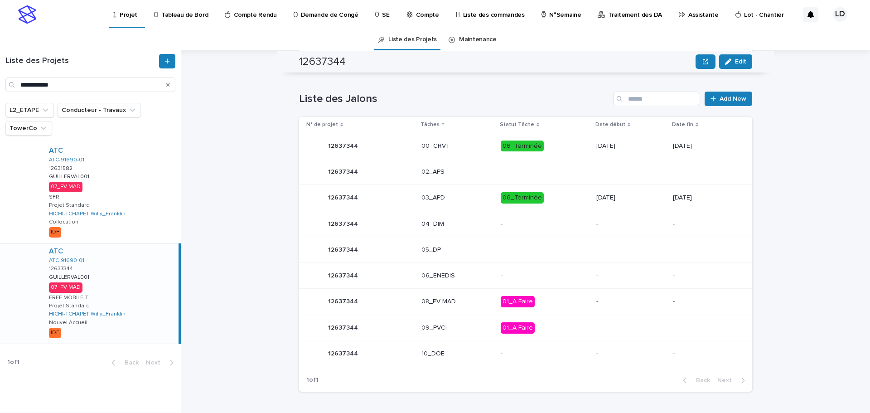
click at [507, 279] on div "-" at bounding box center [544, 275] width 88 height 15
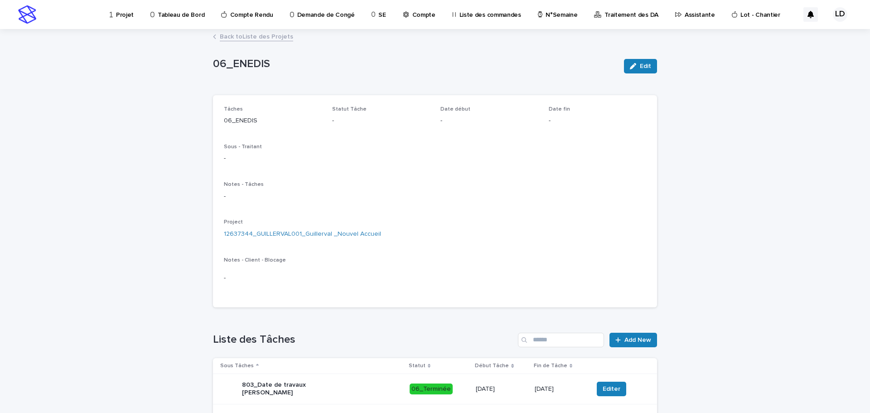
click at [247, 37] on link "Back to Liste des Projets" at bounding box center [256, 36] width 73 height 10
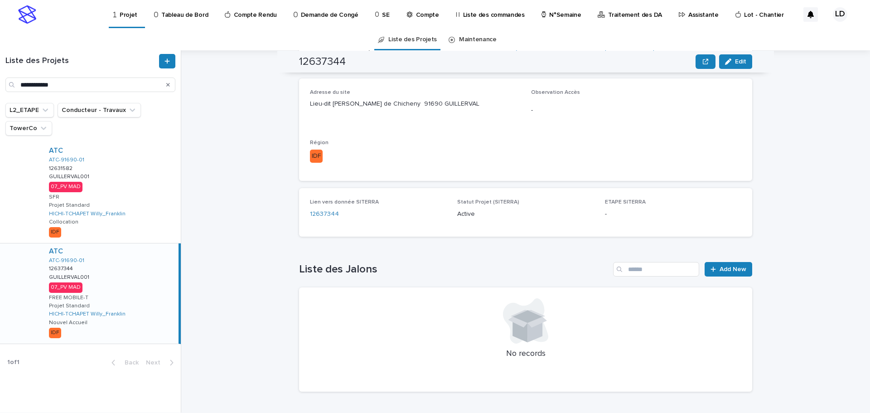
scroll to position [352, 0]
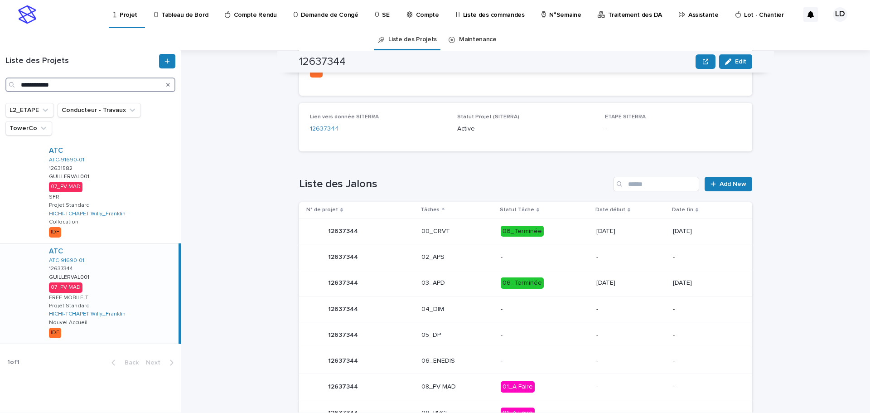
drag, startPoint x: 88, startPoint y: 85, endPoint x: -133, endPoint y: 85, distance: 220.6
click at [0, 85] on html "**********" at bounding box center [435, 206] width 870 height 413
paste input "Search"
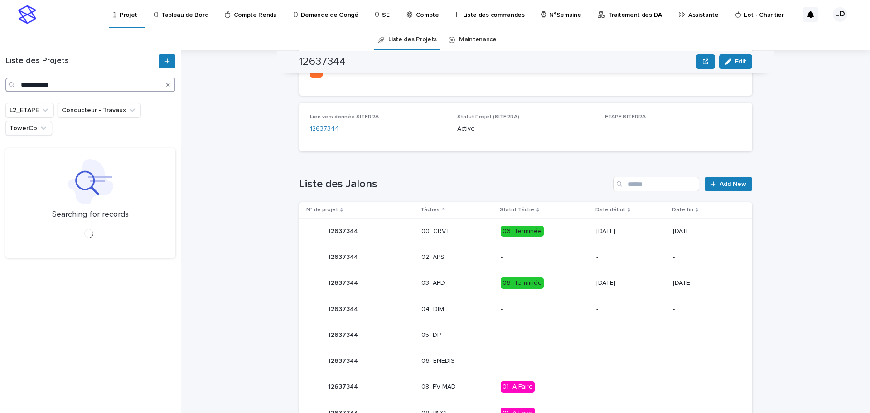
type input "**********"
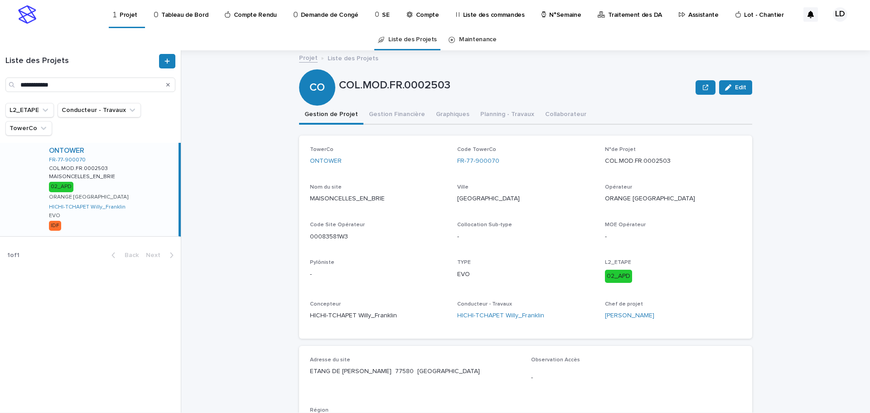
drag, startPoint x: 732, startPoint y: 91, endPoint x: 674, endPoint y: 113, distance: 61.8
click at [732, 91] on button "Edit" at bounding box center [735, 87] width 33 height 14
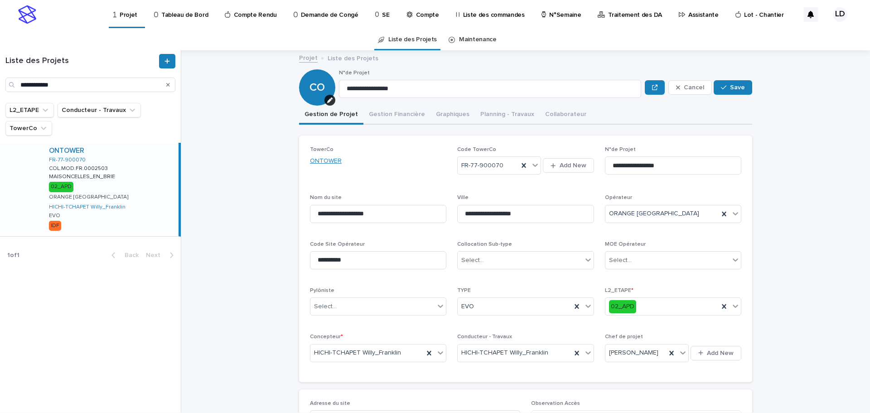
click at [332, 160] on link "ONTOWER" at bounding box center [326, 161] width 32 height 10
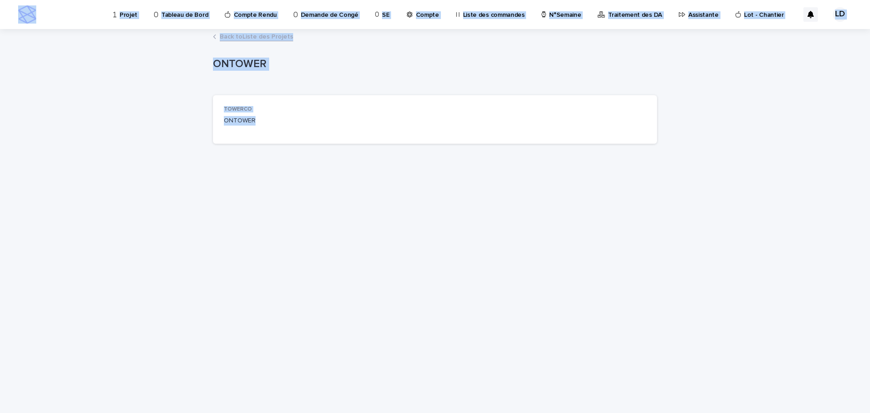
click at [220, 35] on link "Back to Liste des Projets" at bounding box center [256, 36] width 73 height 10
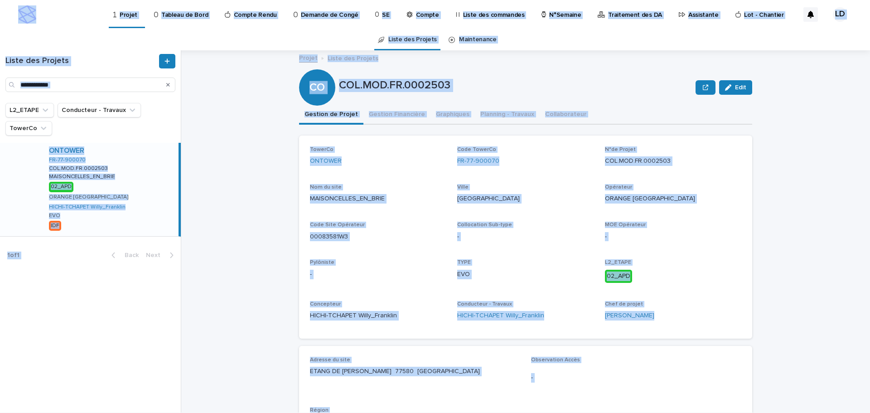
click at [809, 177] on div "Projet Liste des Projets COL.MOD.FR.0002503 Edit CO COL.MOD.FR.0002503 Edit Sor…" at bounding box center [531, 231] width 678 height 362
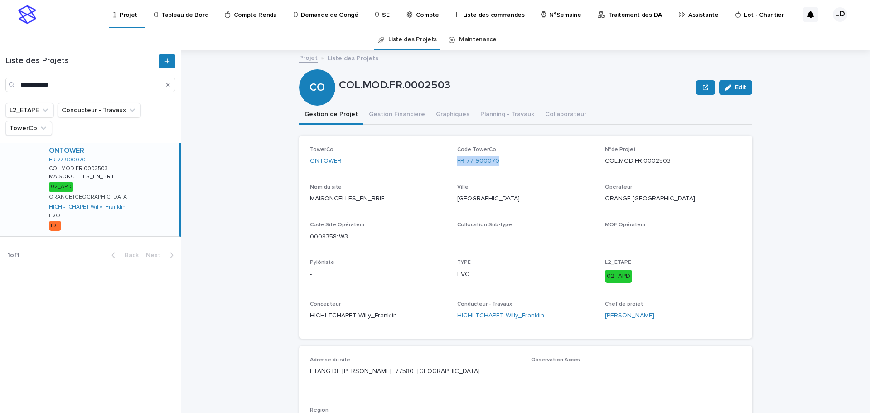
drag, startPoint x: 497, startPoint y: 162, endPoint x: 451, endPoint y: 166, distance: 46.3
click at [451, 166] on div "TowerCo ONTOWER Code TowerCo FR-77-900070 N°de Projet COL.MOD.FR.0002503 Nom du…" at bounding box center [525, 236] width 431 height 181
copy link "FR-77-900070"
click at [542, 167] on div "Code TowerCo FR-77-900070" at bounding box center [525, 159] width 136 height 27
click at [482, 172] on div "Code TowerCo FR-77-900070" at bounding box center [525, 159] width 136 height 27
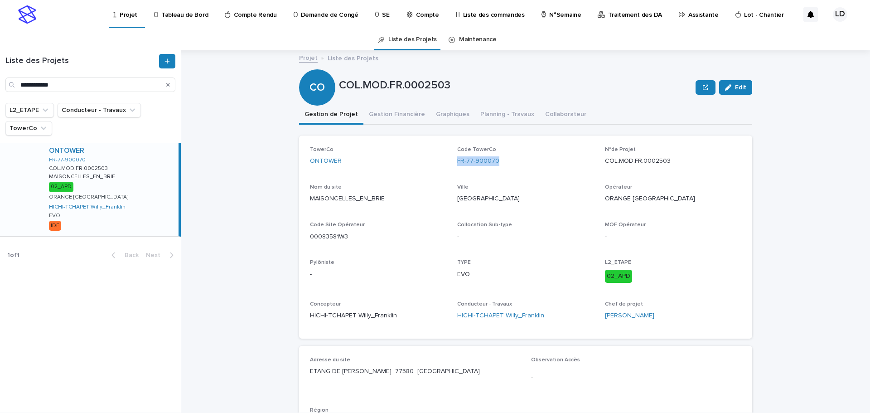
drag, startPoint x: 495, startPoint y: 161, endPoint x: 450, endPoint y: 161, distance: 44.4
click at [450, 161] on div "TowerCo ONTOWER Code TowerCo FR-77-900070 N°de Projet COL.MOD.FR.0002503 Nom du…" at bounding box center [525, 236] width 431 height 181
copy link "FR-77-900070"
drag, startPoint x: 667, startPoint y: 161, endPoint x: 600, endPoint y: 167, distance: 66.8
click at [600, 167] on div "TowerCo ONTOWER Code TowerCo FR-77-900070 N°de Projet COL.MOD.FR.0002503 Nom du…" at bounding box center [525, 236] width 431 height 181
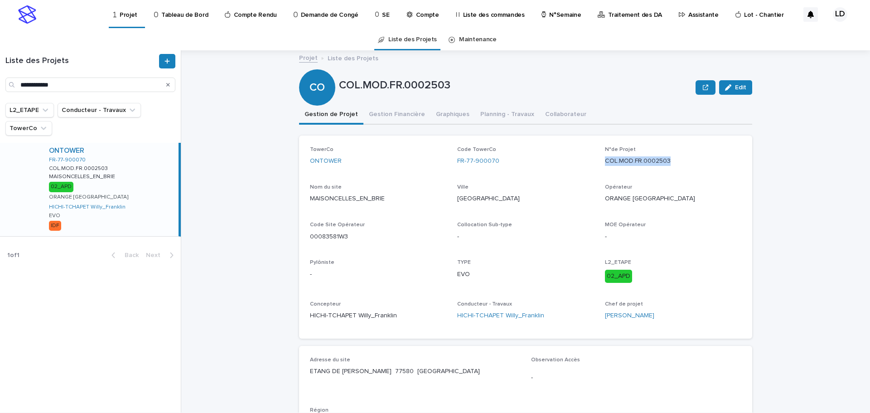
copy p "COL.MOD.FR.0002503"
drag, startPoint x: 341, startPoint y: 236, endPoint x: 304, endPoint y: 236, distance: 36.7
click at [304, 236] on div "TowerCo ONTOWER Code TowerCo FR-77-900070 N°de Projet COL.MOD.FR.0002503 Nom du…" at bounding box center [525, 236] width 453 height 203
copy p "00083581W3"
click at [504, 163] on div "FR-77-900070" at bounding box center [525, 161] width 136 height 10
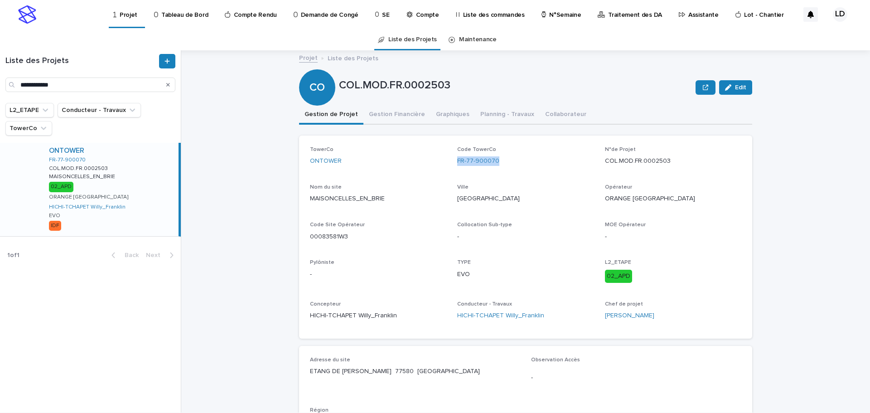
drag, startPoint x: 499, startPoint y: 160, endPoint x: 449, endPoint y: 164, distance: 49.5
click at [449, 164] on div "TowerCo ONTOWER Code TowerCo FR-77-900070 N°de Projet COL.MOD.FR.0002503 Nom du…" at bounding box center [525, 236] width 431 height 181
copy link "FR-77-900070"
click at [670, 165] on p "COL.MOD.FR.0002503" at bounding box center [673, 161] width 136 height 10
drag, startPoint x: 670, startPoint y: 162, endPoint x: 602, endPoint y: 165, distance: 68.4
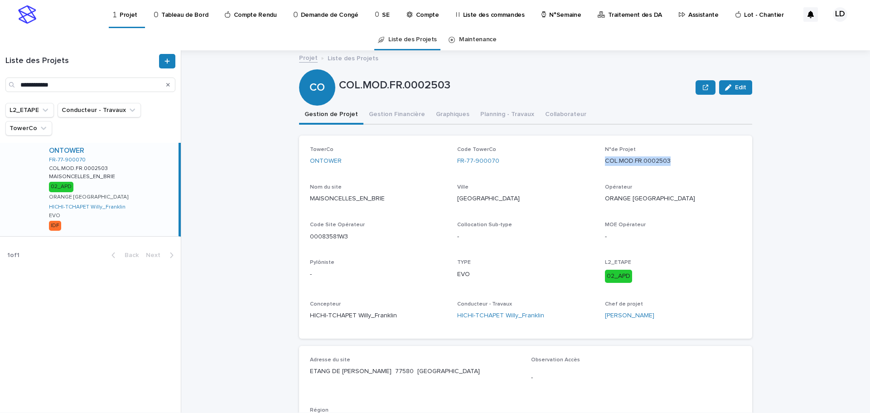
click at [605, 165] on p "COL.MOD.FR.0002503" at bounding box center [673, 161] width 136 height 10
copy p "COL.MOD.FR.0002503"
drag, startPoint x: 665, startPoint y: 198, endPoint x: 600, endPoint y: 200, distance: 65.2
click at [600, 199] on div "TowerCo ONTOWER Code TowerCo FR-77-900070 N°de Projet COL.MOD.FR.0002503 Nom du…" at bounding box center [525, 236] width 431 height 181
copy p "ORANGE [GEOGRAPHIC_DATA]"
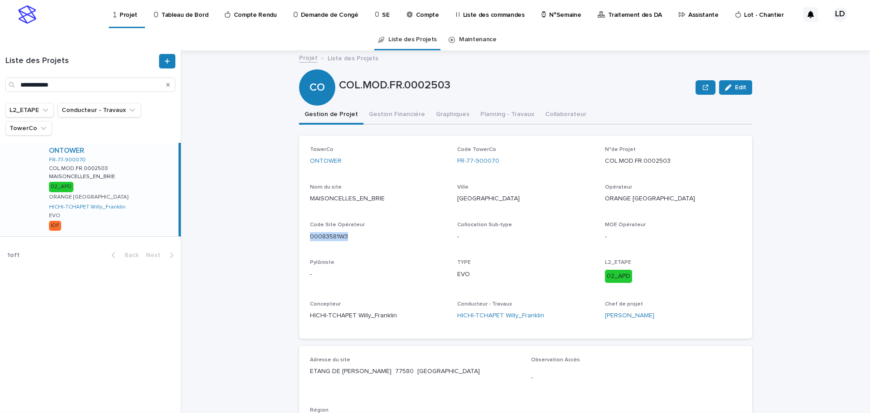
drag, startPoint x: 323, startPoint y: 240, endPoint x: 304, endPoint y: 240, distance: 19.5
click at [304, 240] on div "TowerCo ONTOWER Code TowerCo FR-77-900070 N°de Projet COL.MOD.FR.0002503 Nom du…" at bounding box center [525, 236] width 453 height 203
copy p "00083581W3"
